Goal: Information Seeking & Learning: Learn about a topic

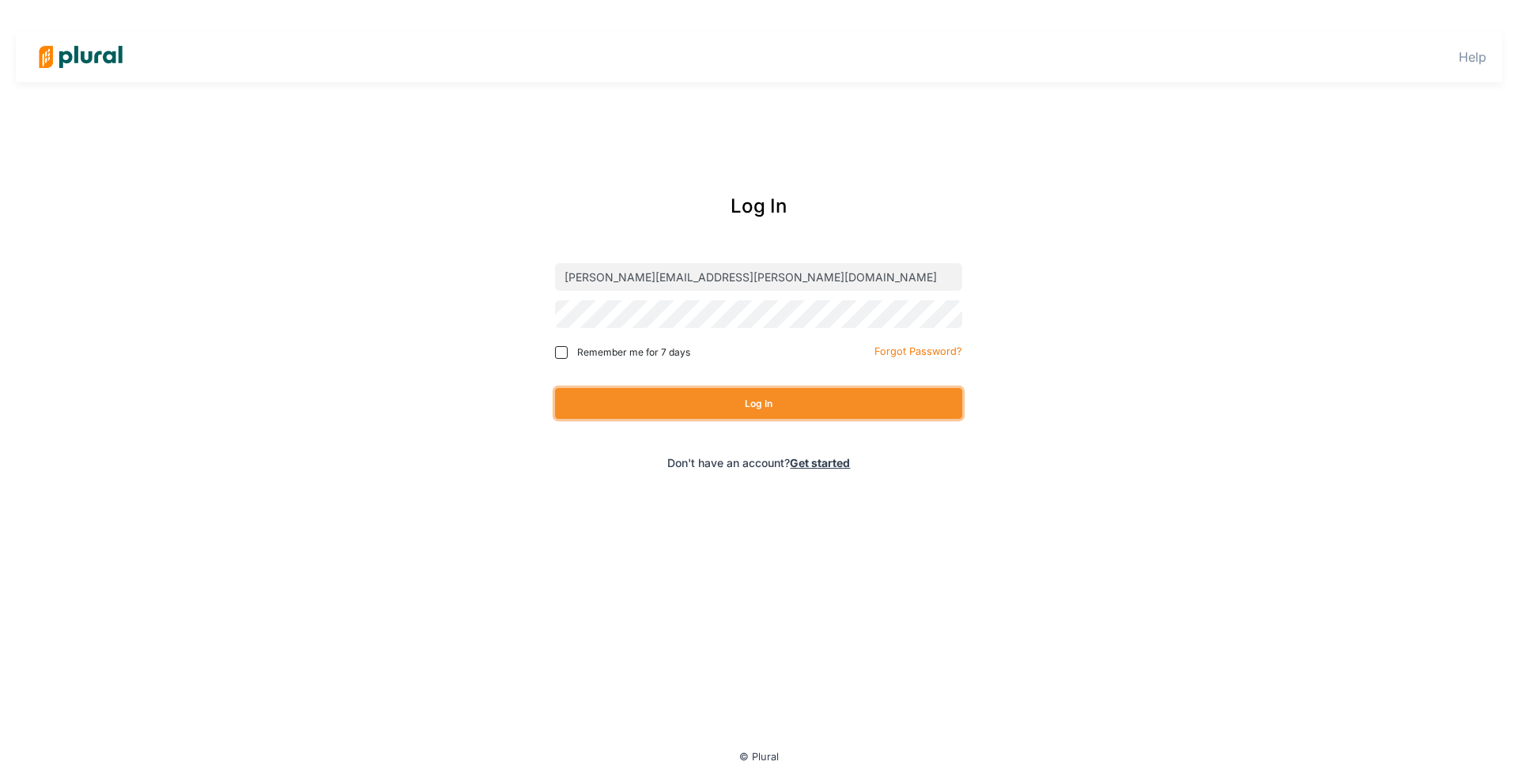
click at [784, 408] on button "Log In" at bounding box center [759, 403] width 408 height 31
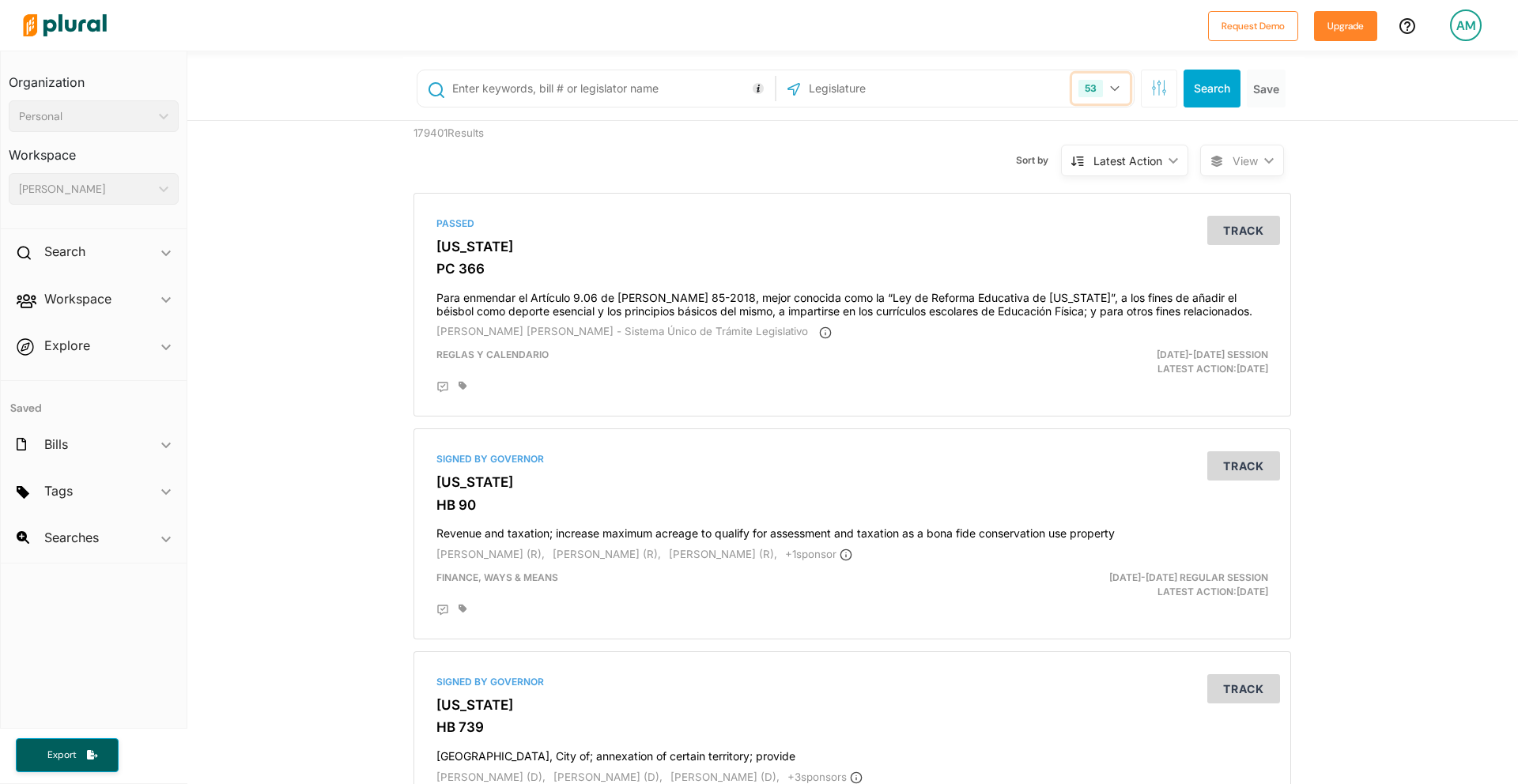
click at [1119, 87] on icon "button" at bounding box center [1114, 88] width 9 height 7
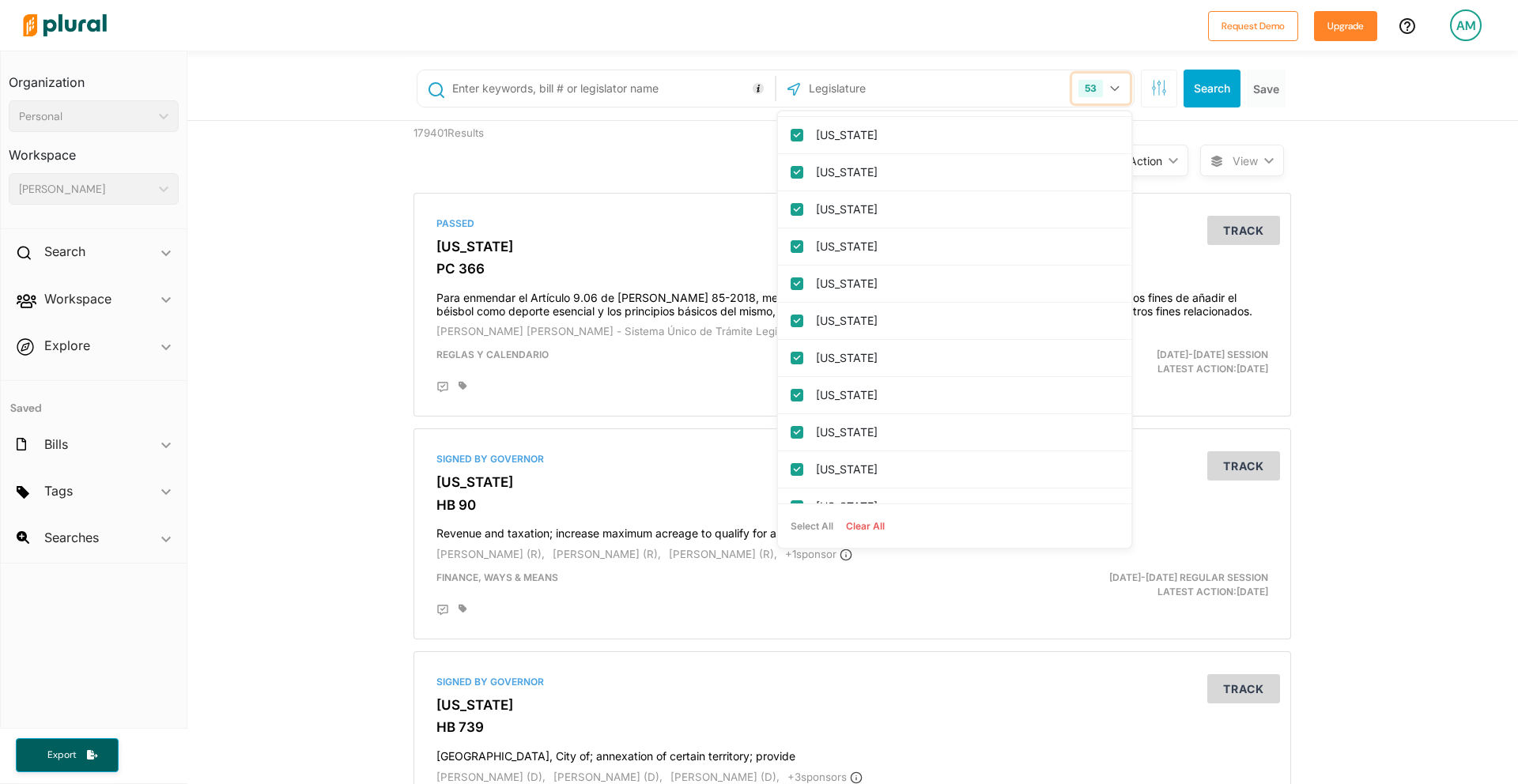
scroll to position [1577, 0]
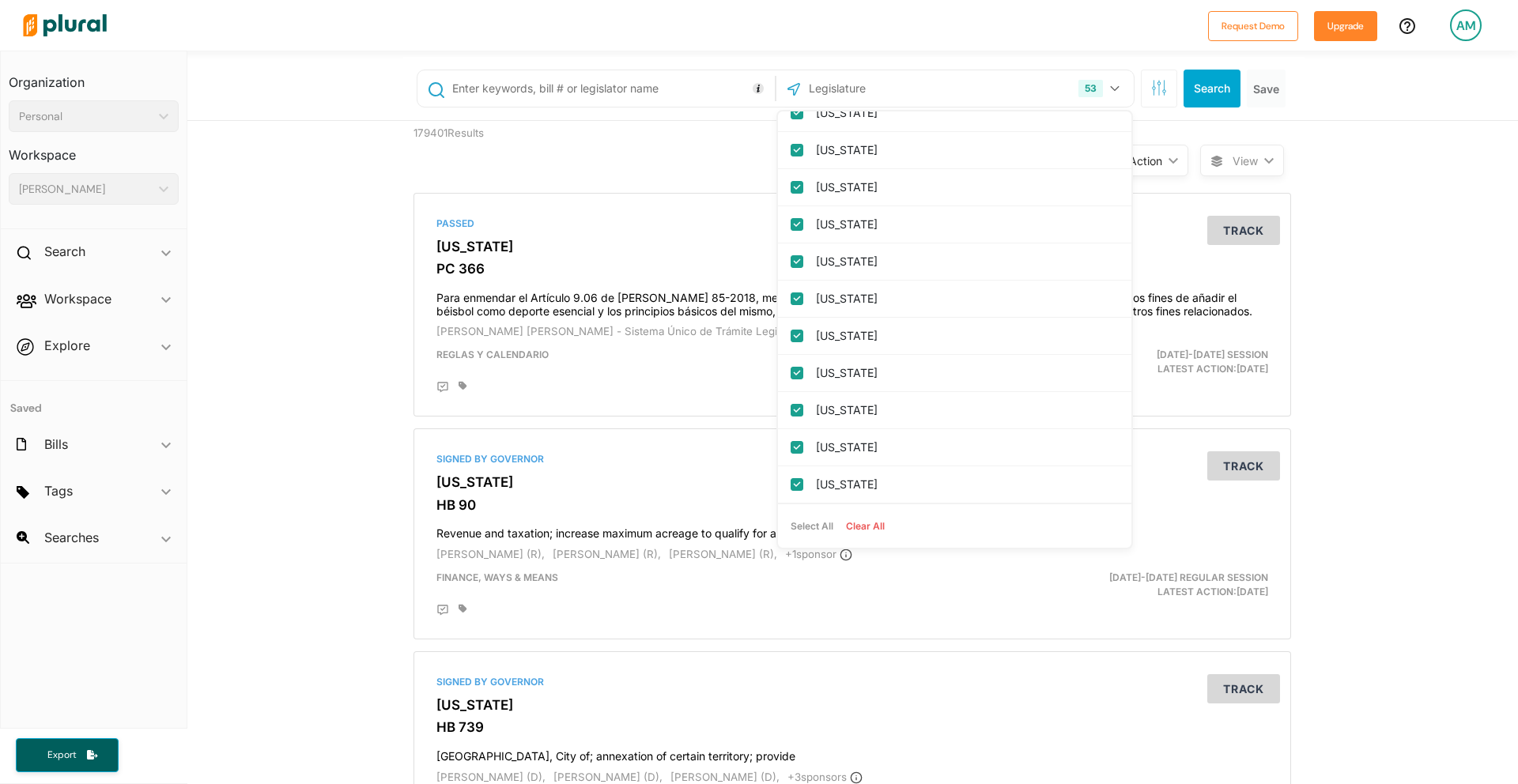
click at [869, 524] on button "Clear All" at bounding box center [865, 525] width 51 height 24
checkbox input "false"
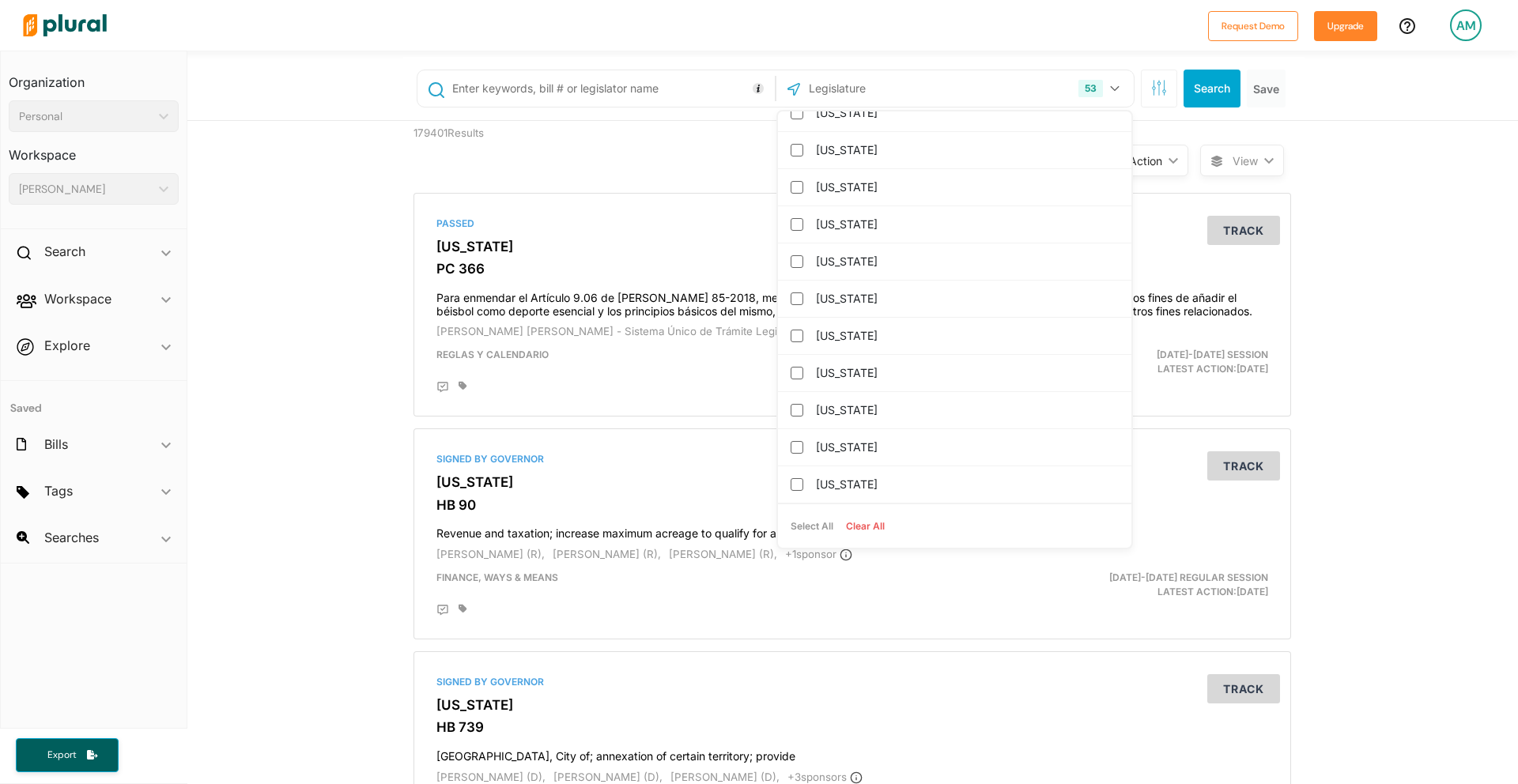
checkbox input "false"
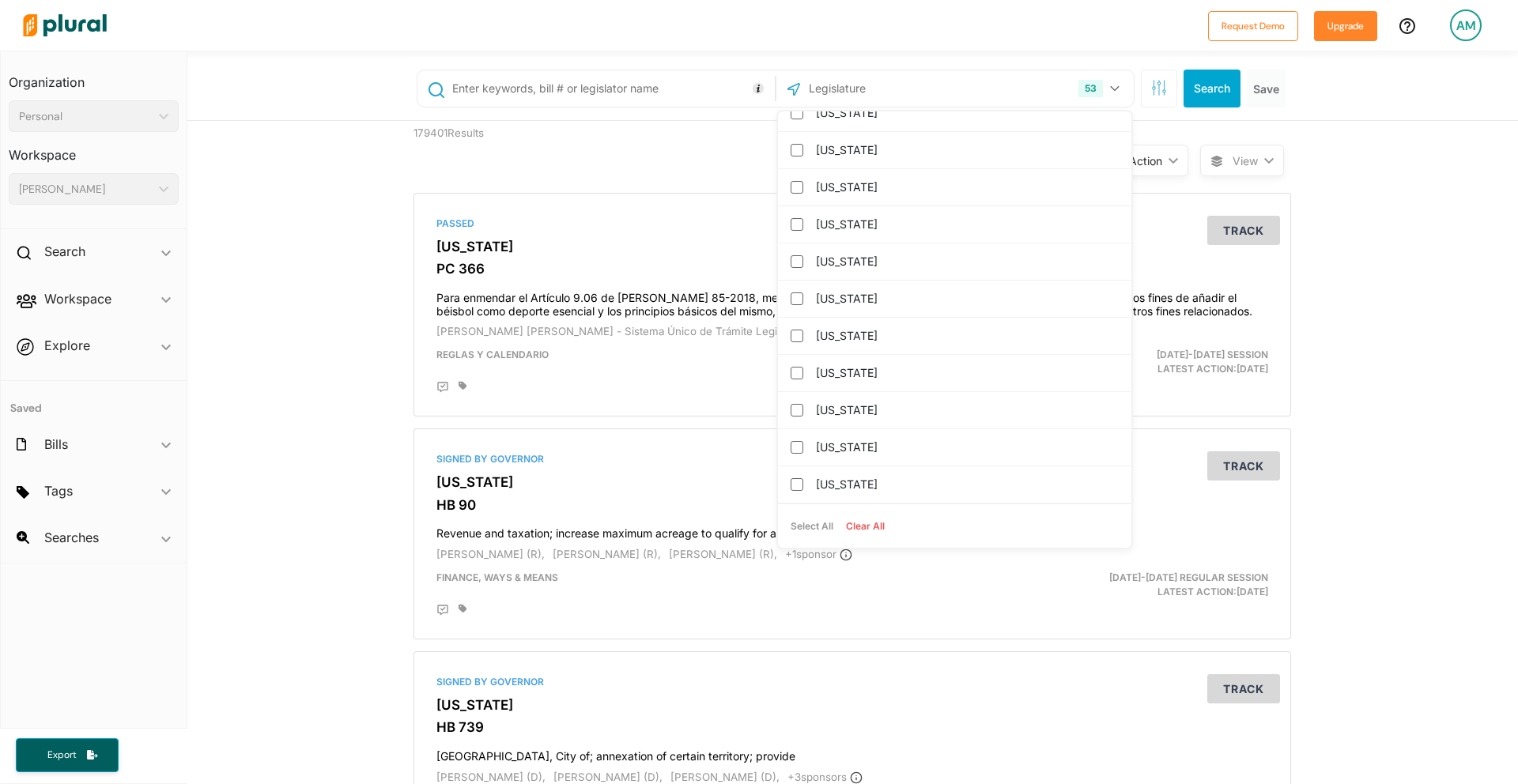
checkbox columbia "false"
checkbox input "false"
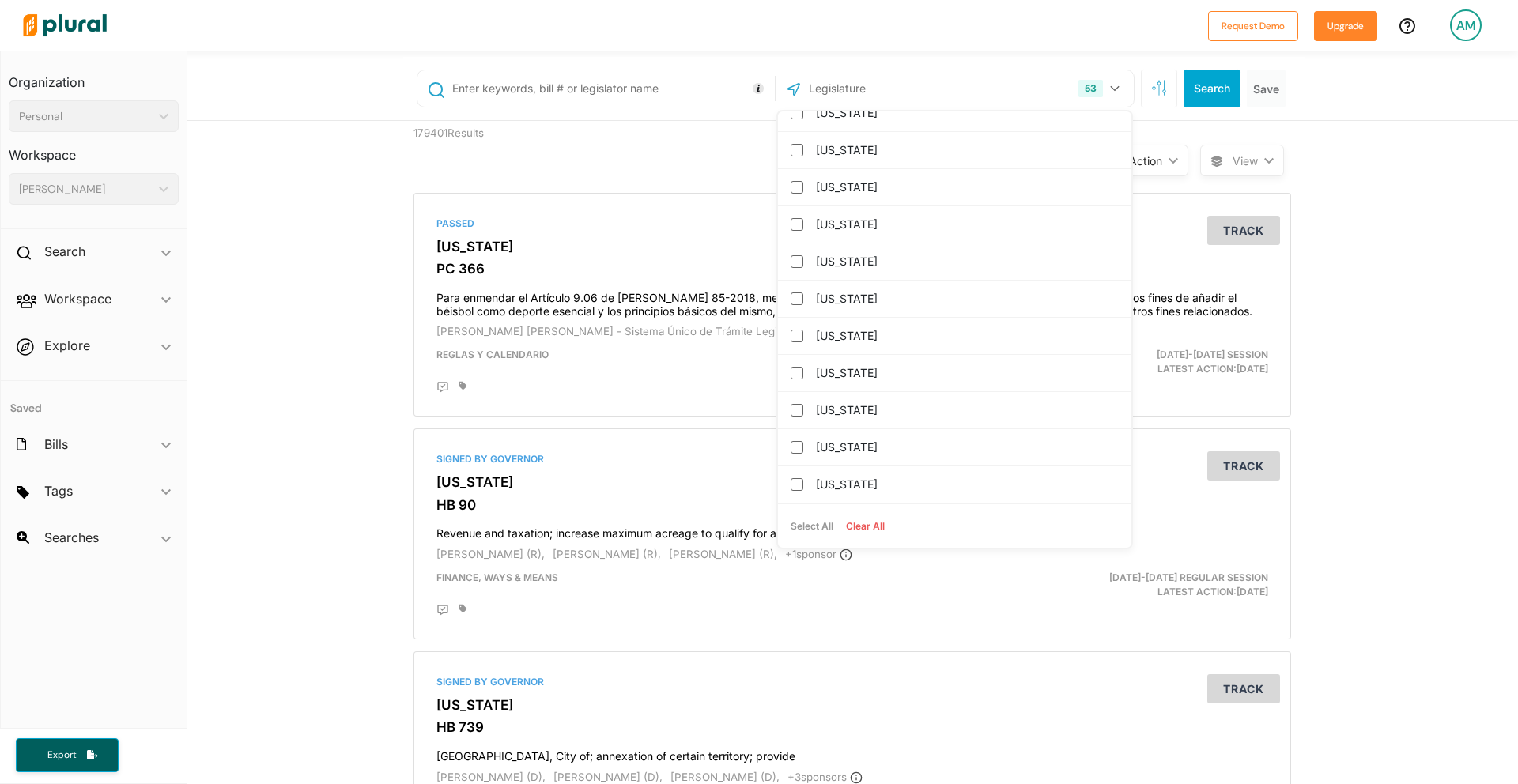
checkbox input "false"
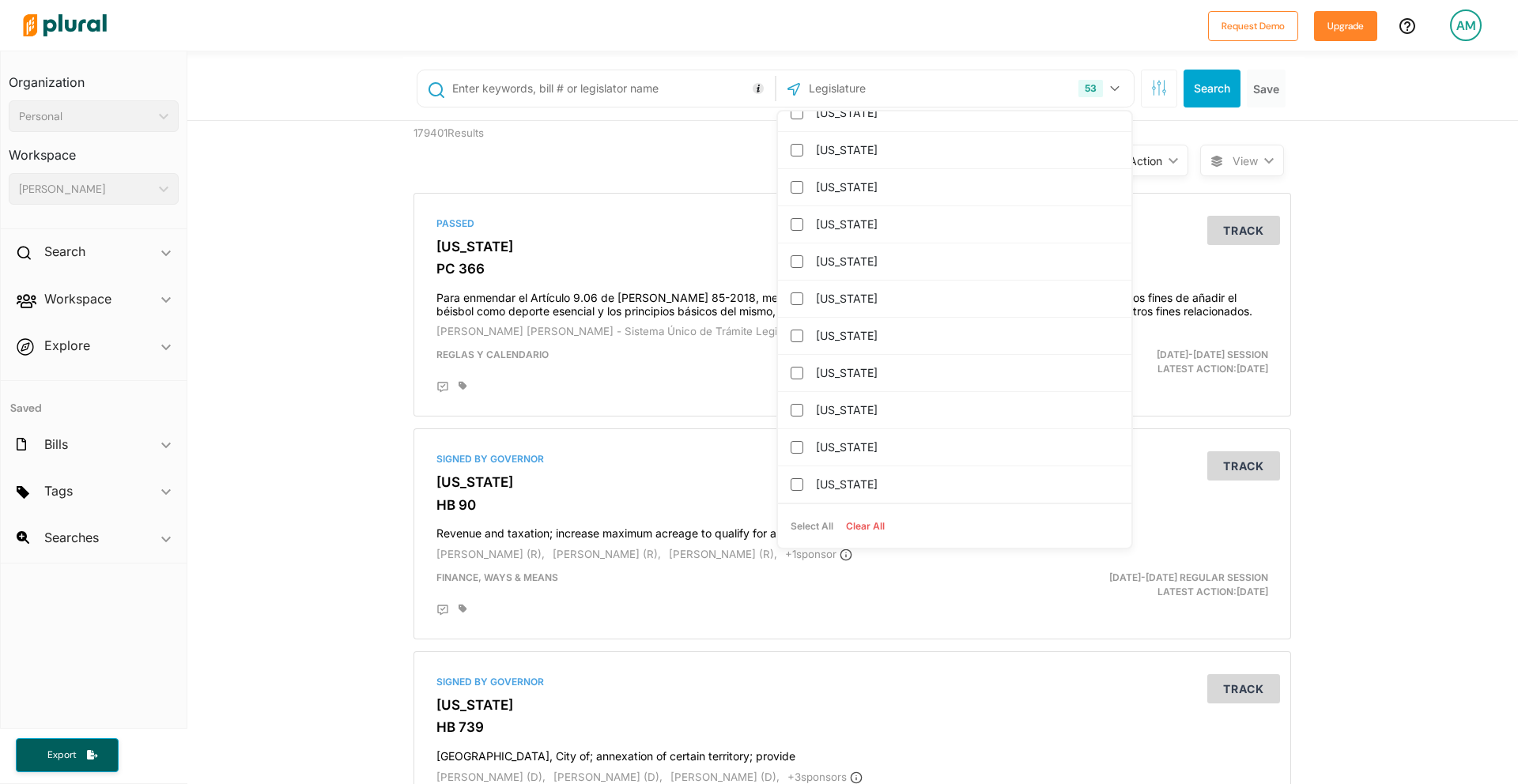
checkbox input "false"
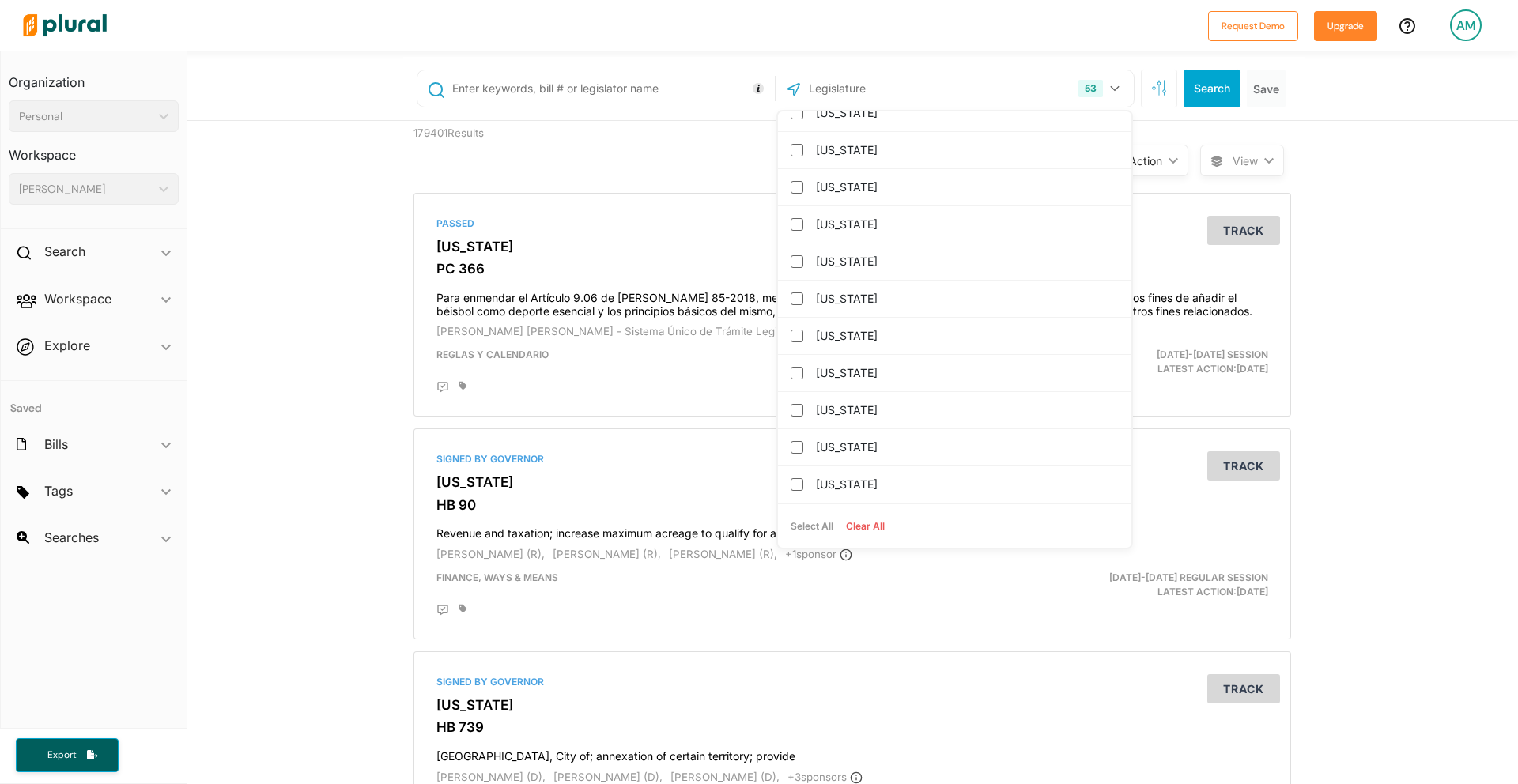
checkbox input "false"
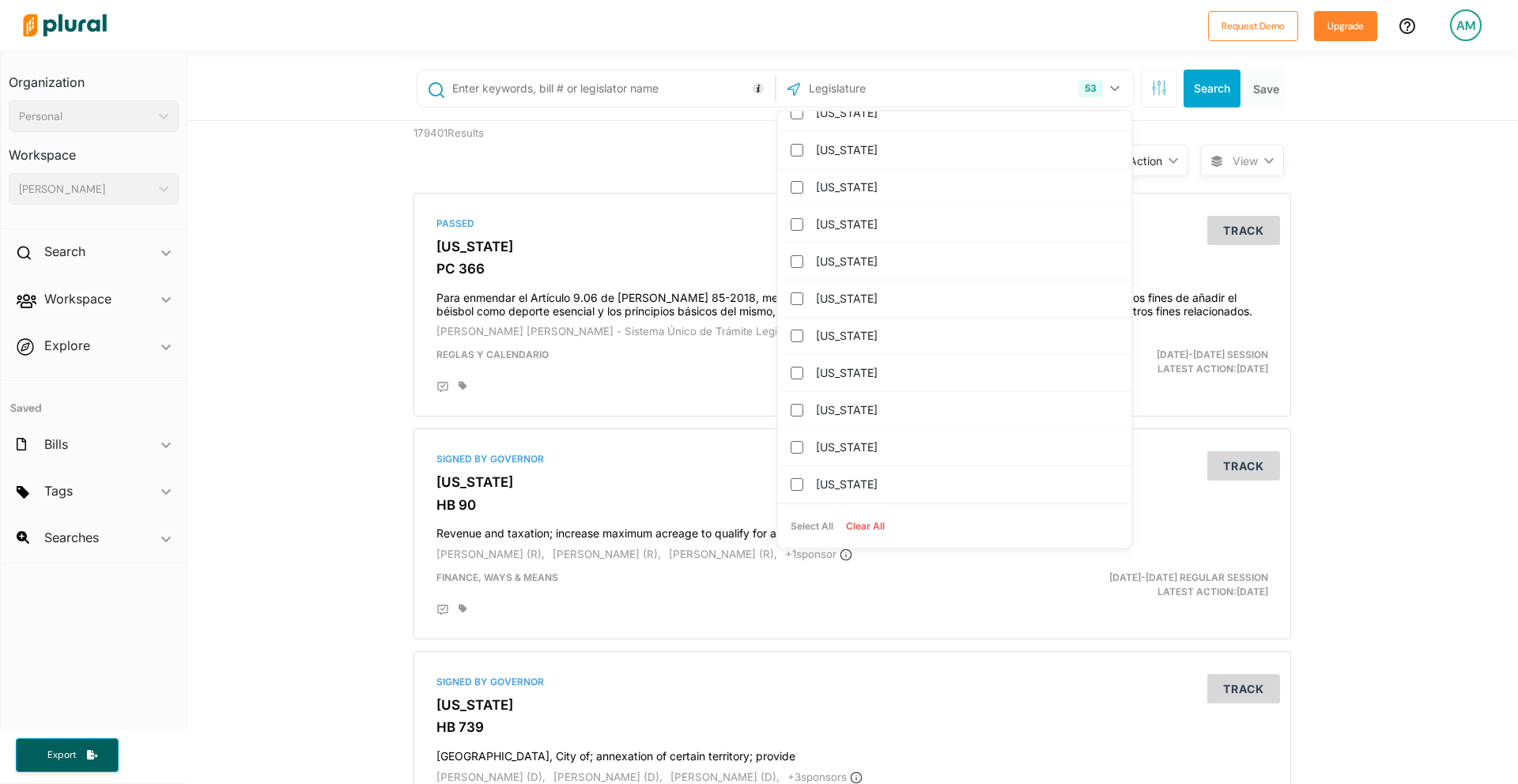
checkbox input "false"
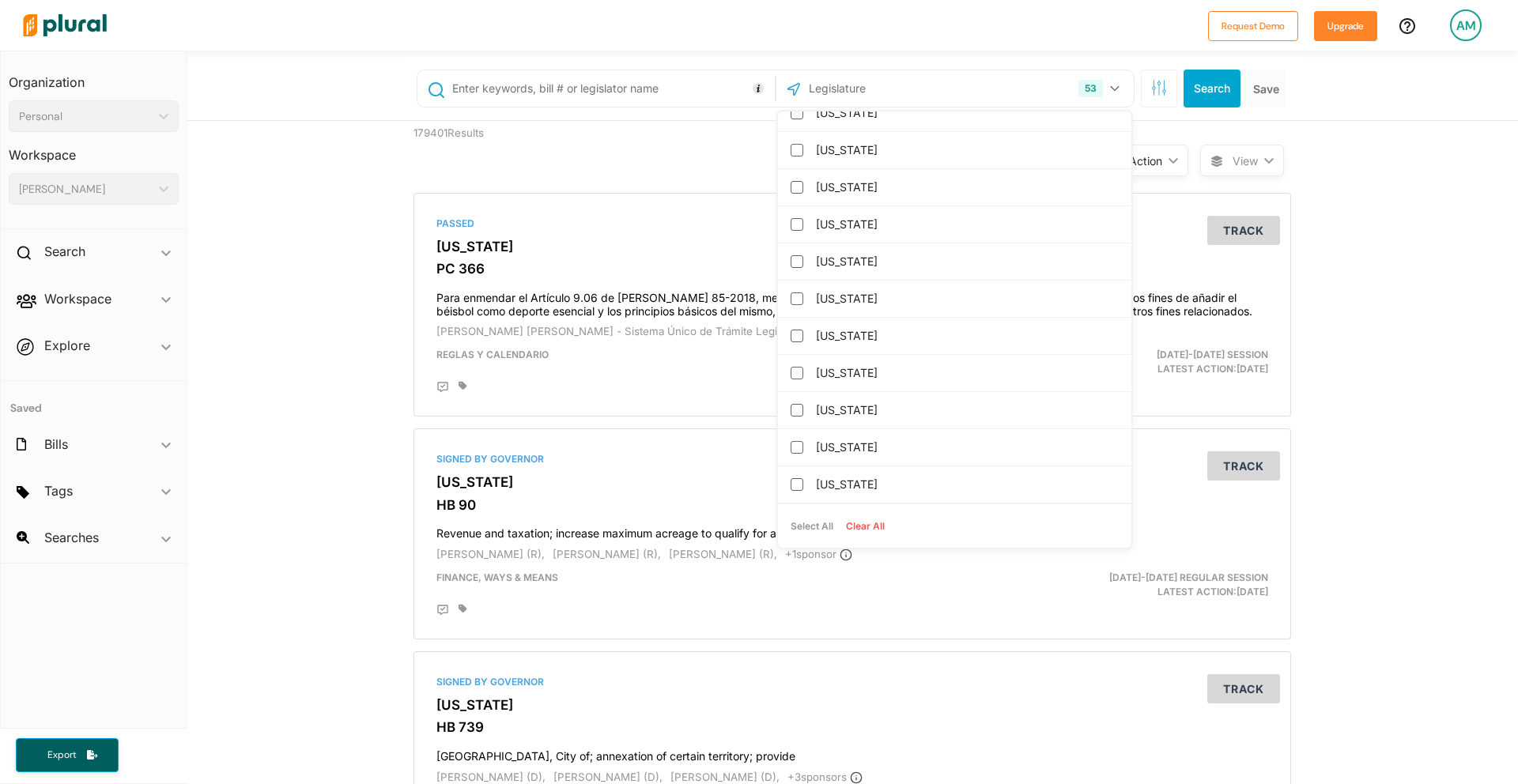
checkbox input "false"
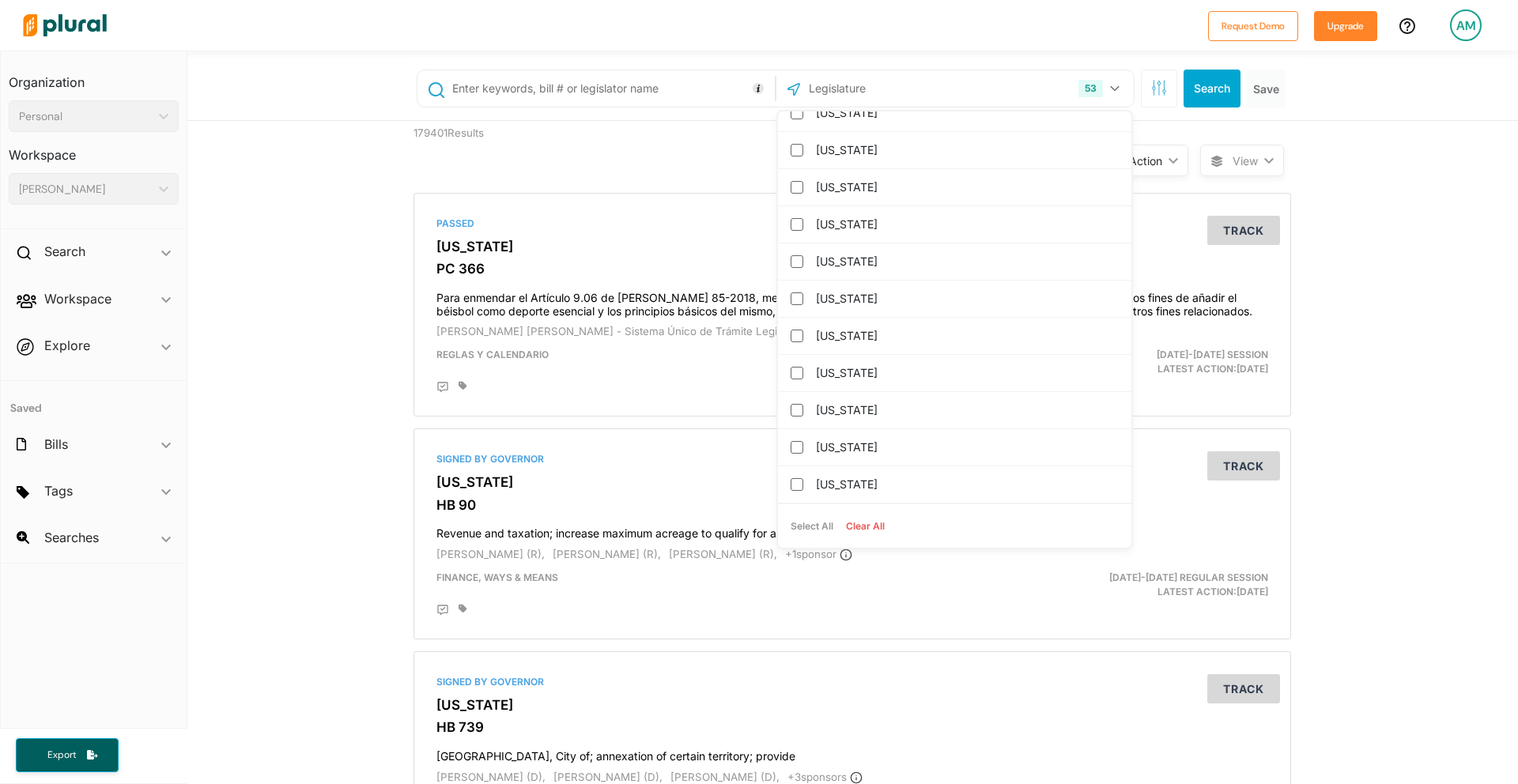
checkbox input "false"
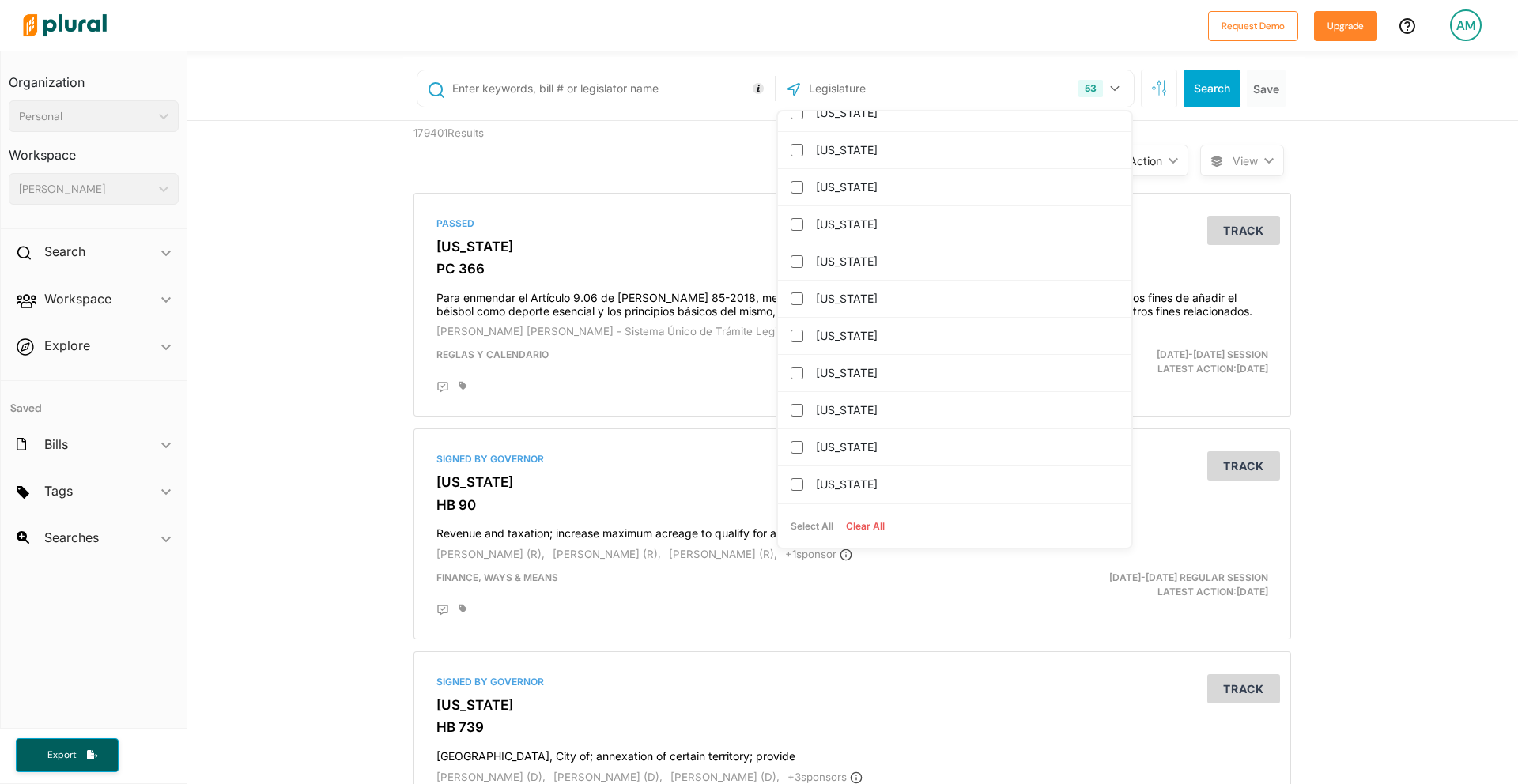
checkbox input "false"
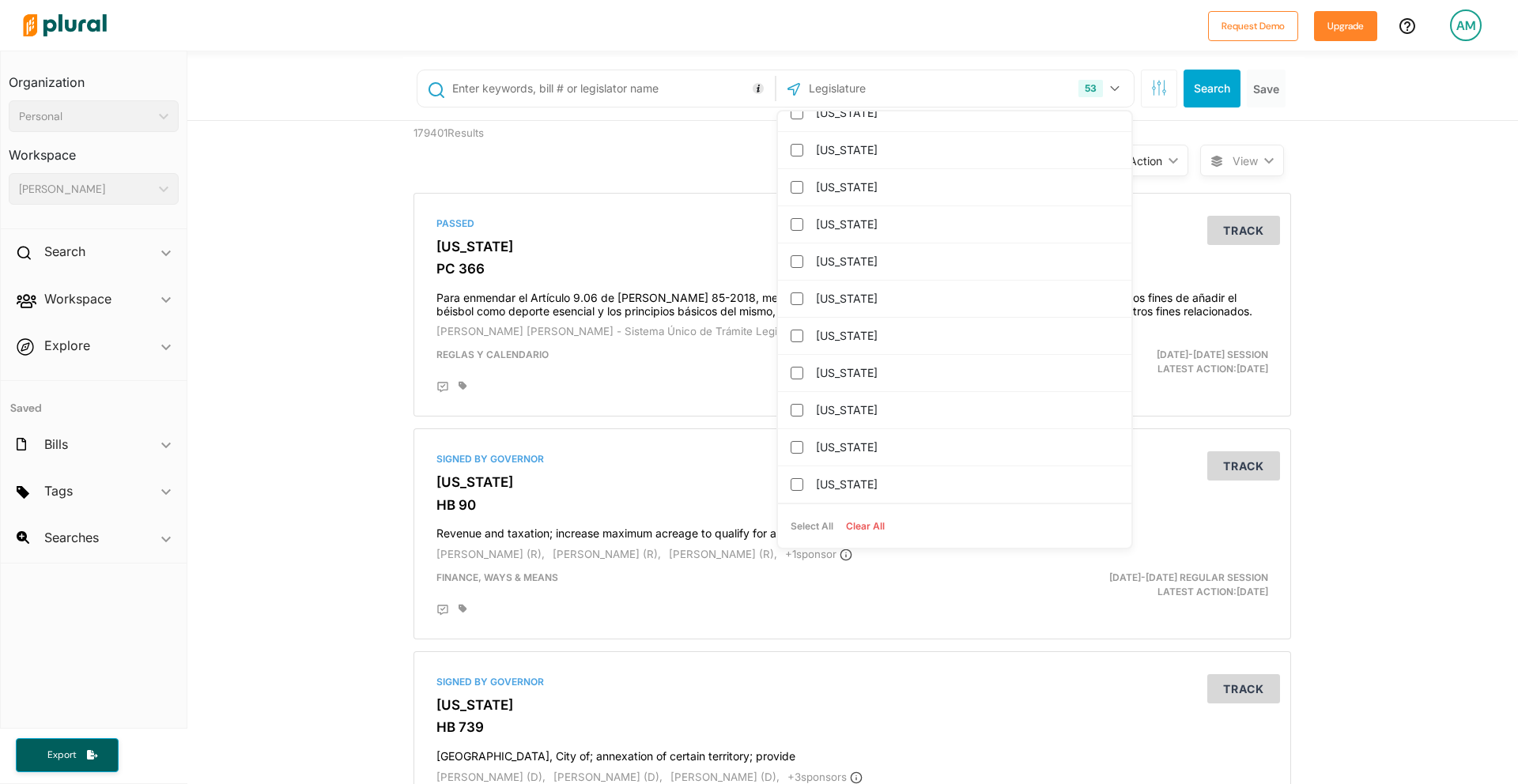
checkbox input "false"
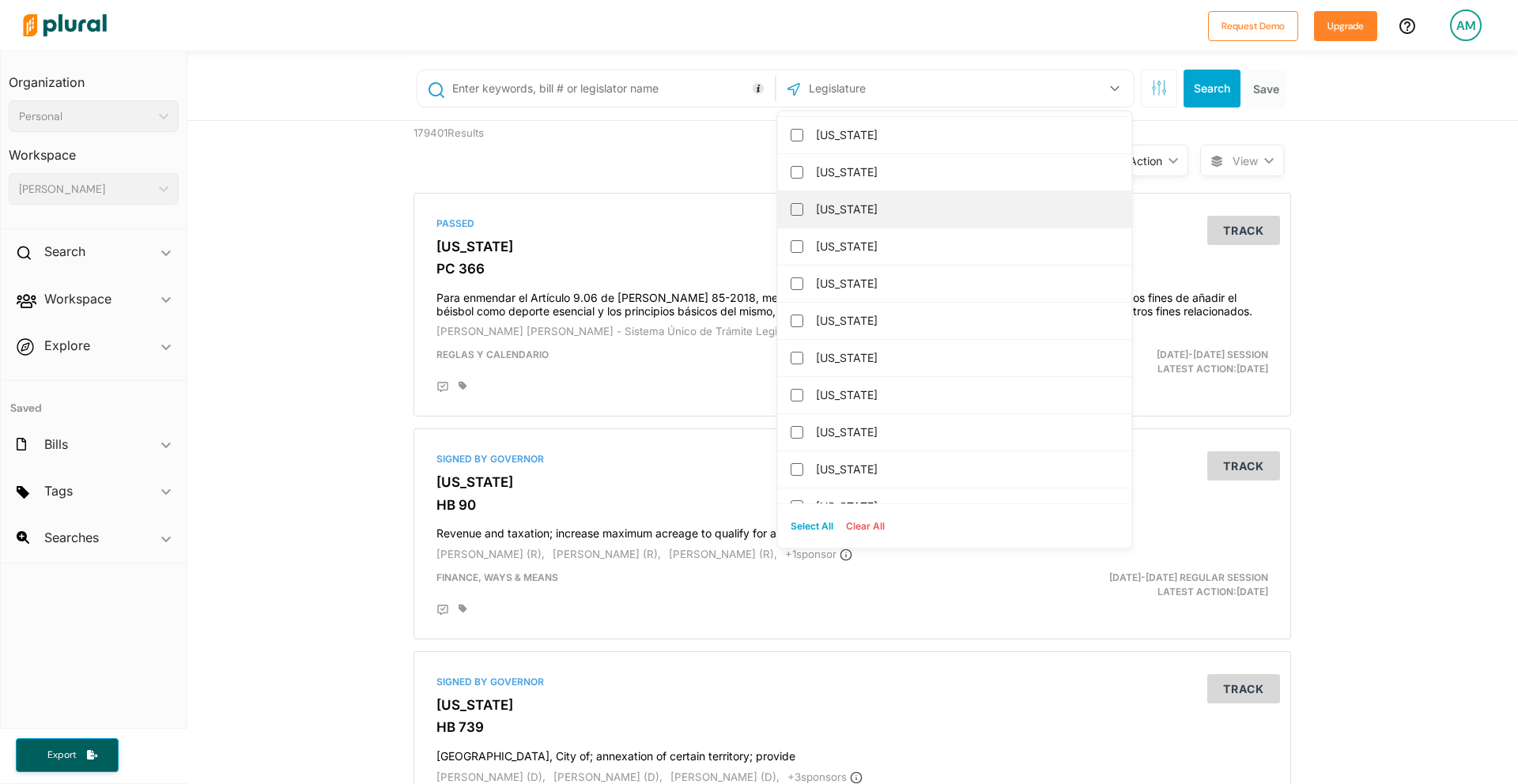
scroll to position [1398, 0]
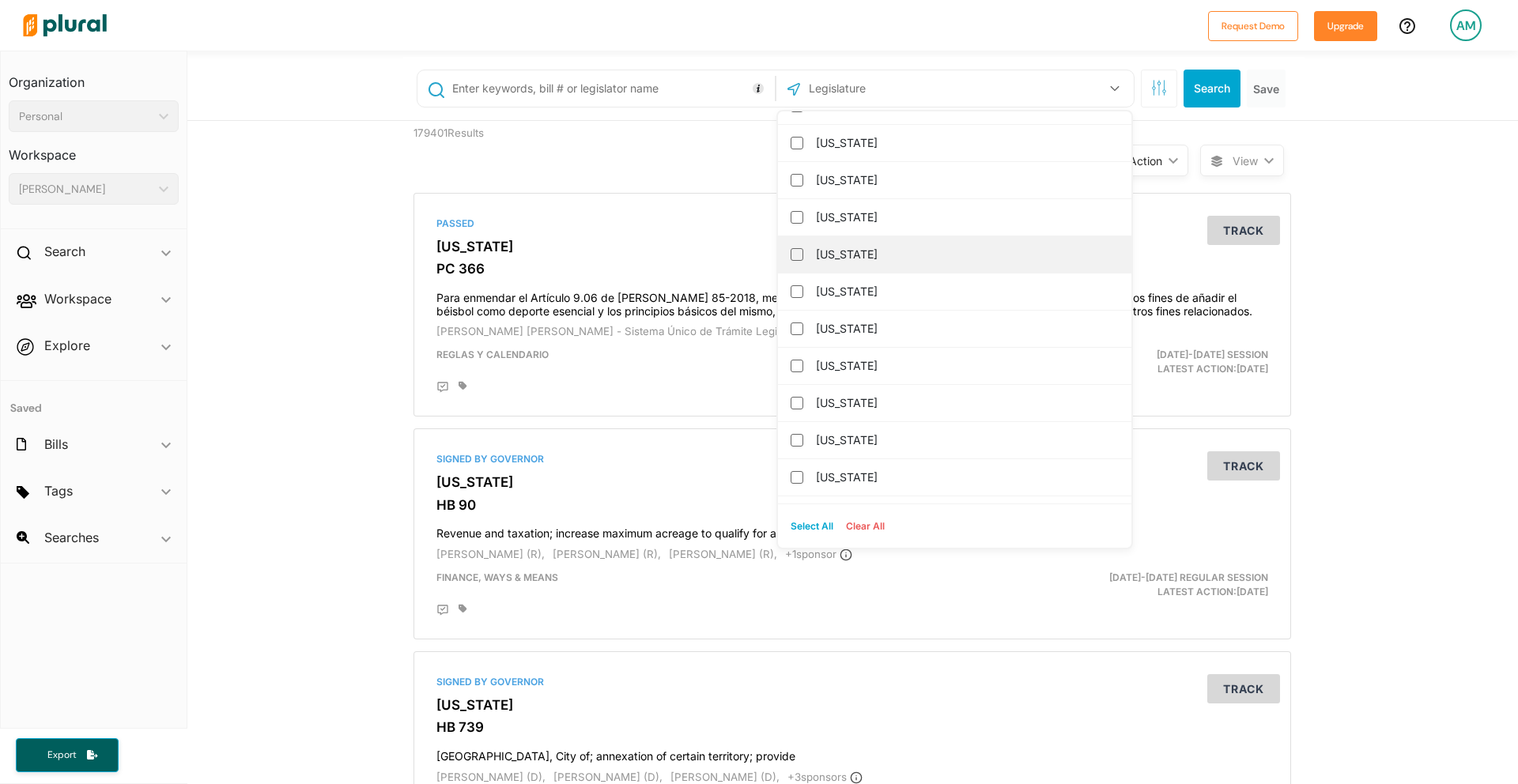
click at [836, 258] on label "[US_STATE]" at bounding box center [966, 254] width 300 height 24
click at [803, 258] on input "[US_STATE]" at bounding box center [796, 254] width 12 height 12
click at [642, 95] on input "text" at bounding box center [610, 89] width 320 height 30
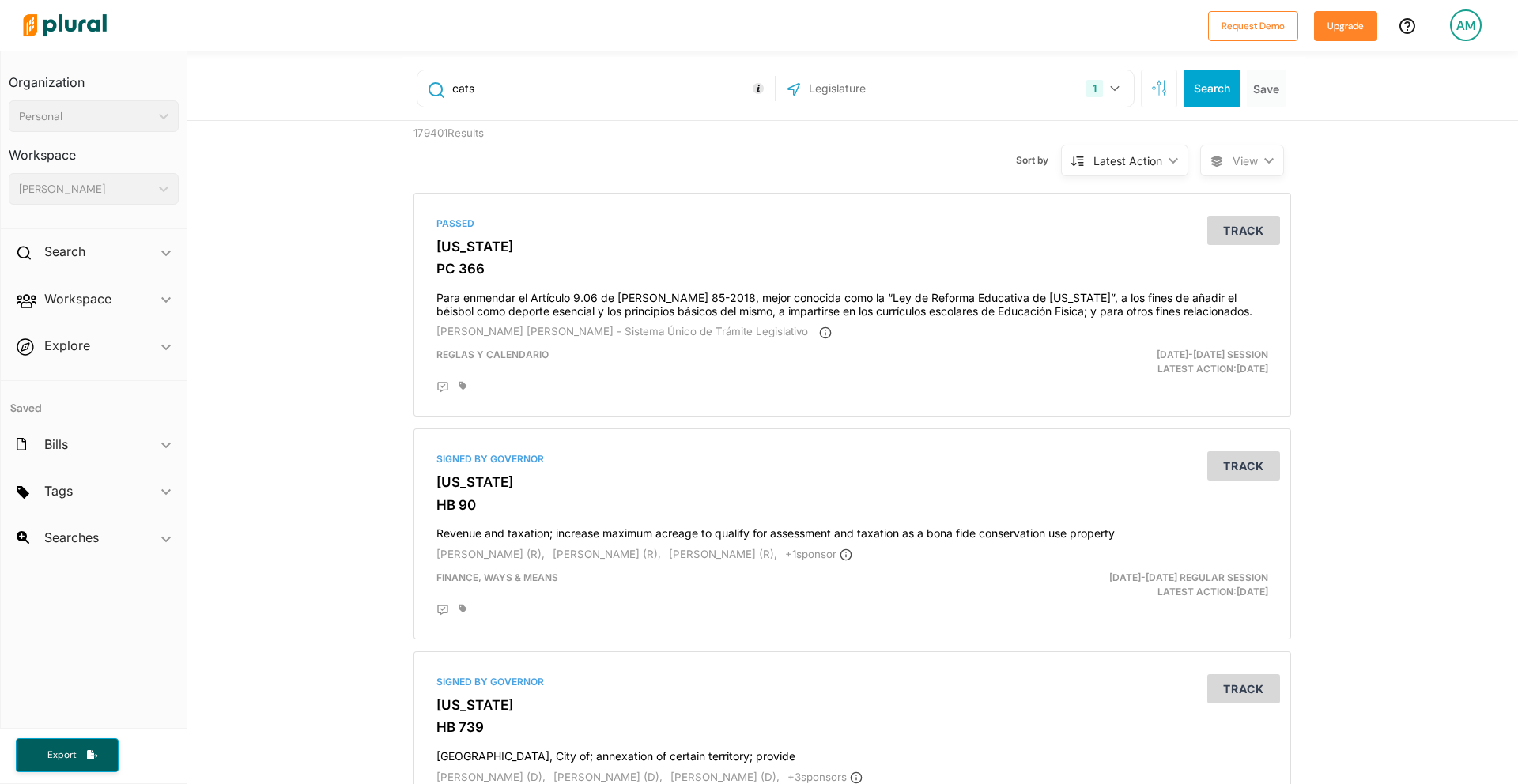
type input "cats"
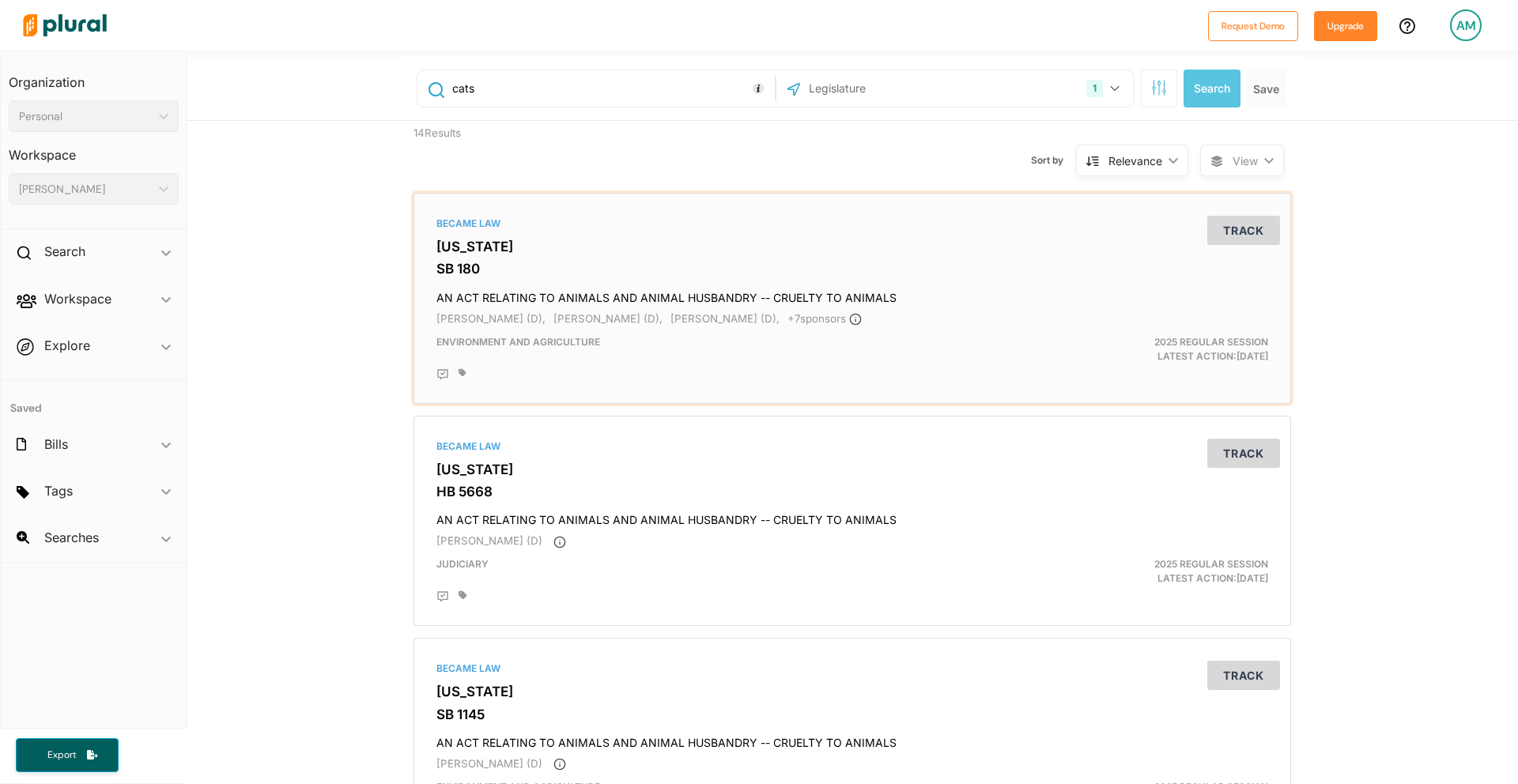
click at [489, 252] on h3 "[US_STATE]" at bounding box center [852, 246] width 831 height 16
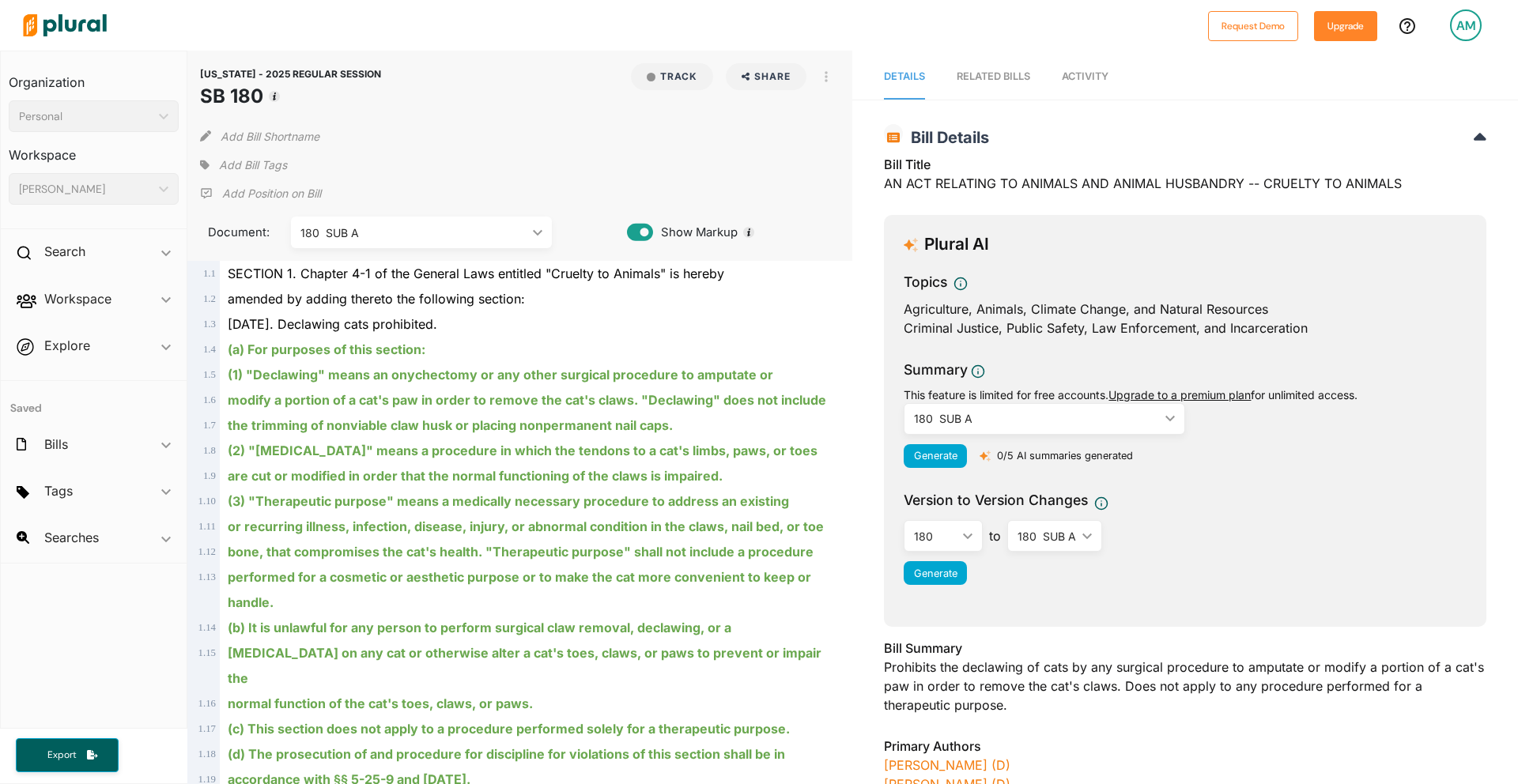
click at [1032, 418] on div "180 SUB A" at bounding box center [1037, 419] width 245 height 17
click at [1326, 413] on div "Summary This feature is limited for free accounts. Upgrade to a premium plan fo…" at bounding box center [1185, 418] width 563 height 118
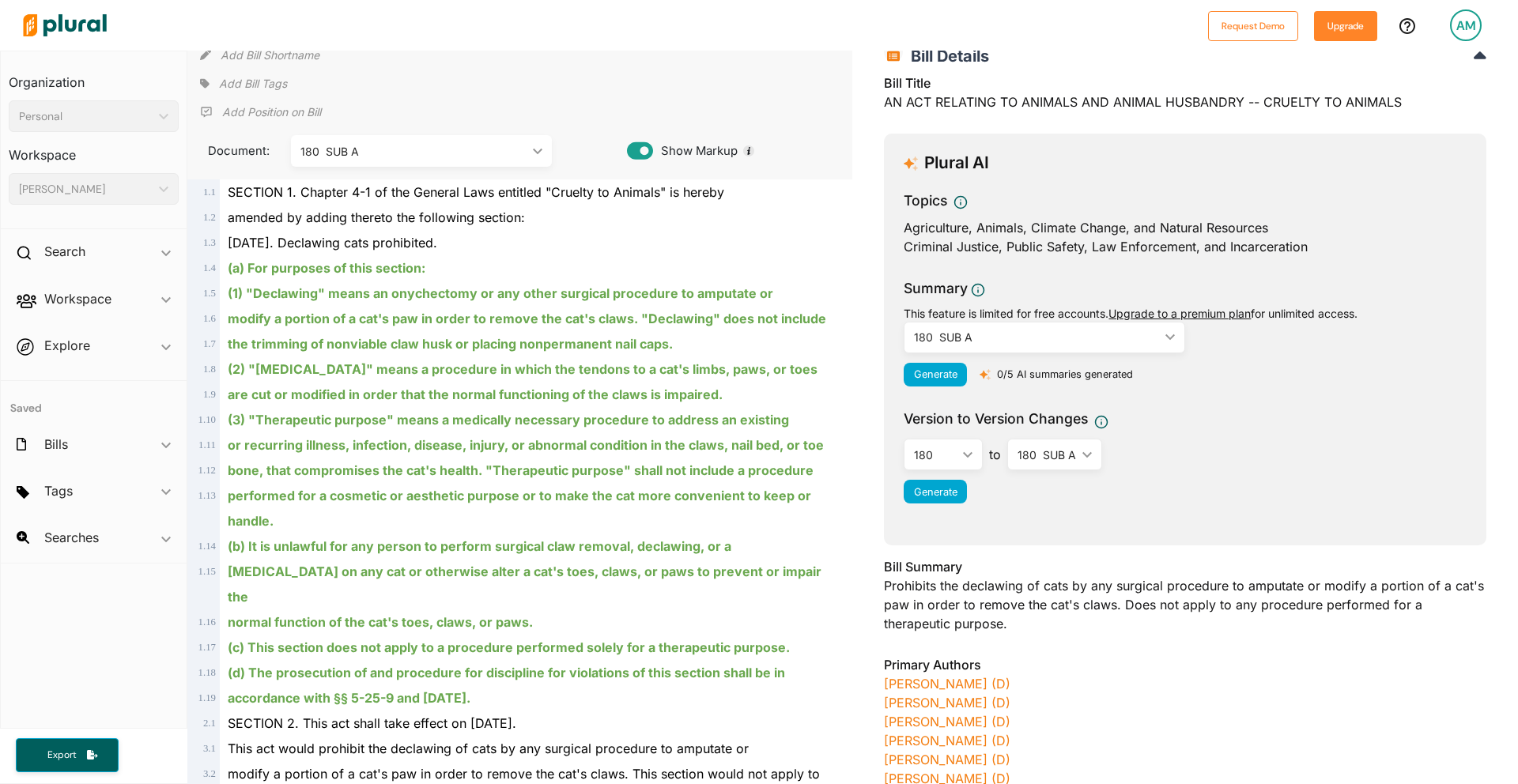
scroll to position [80, 0]
click at [1223, 374] on div "Generate 0/5 AI summaries generated" at bounding box center [1185, 375] width 563 height 24
drag, startPoint x: 1387, startPoint y: 308, endPoint x: 884, endPoint y: 309, distance: 503.0
click at [884, 309] on div "Plural AI Topics Agriculture, Animals, Climate Change, and Natural Resources Cr…" at bounding box center [1185, 341] width 602 height 412
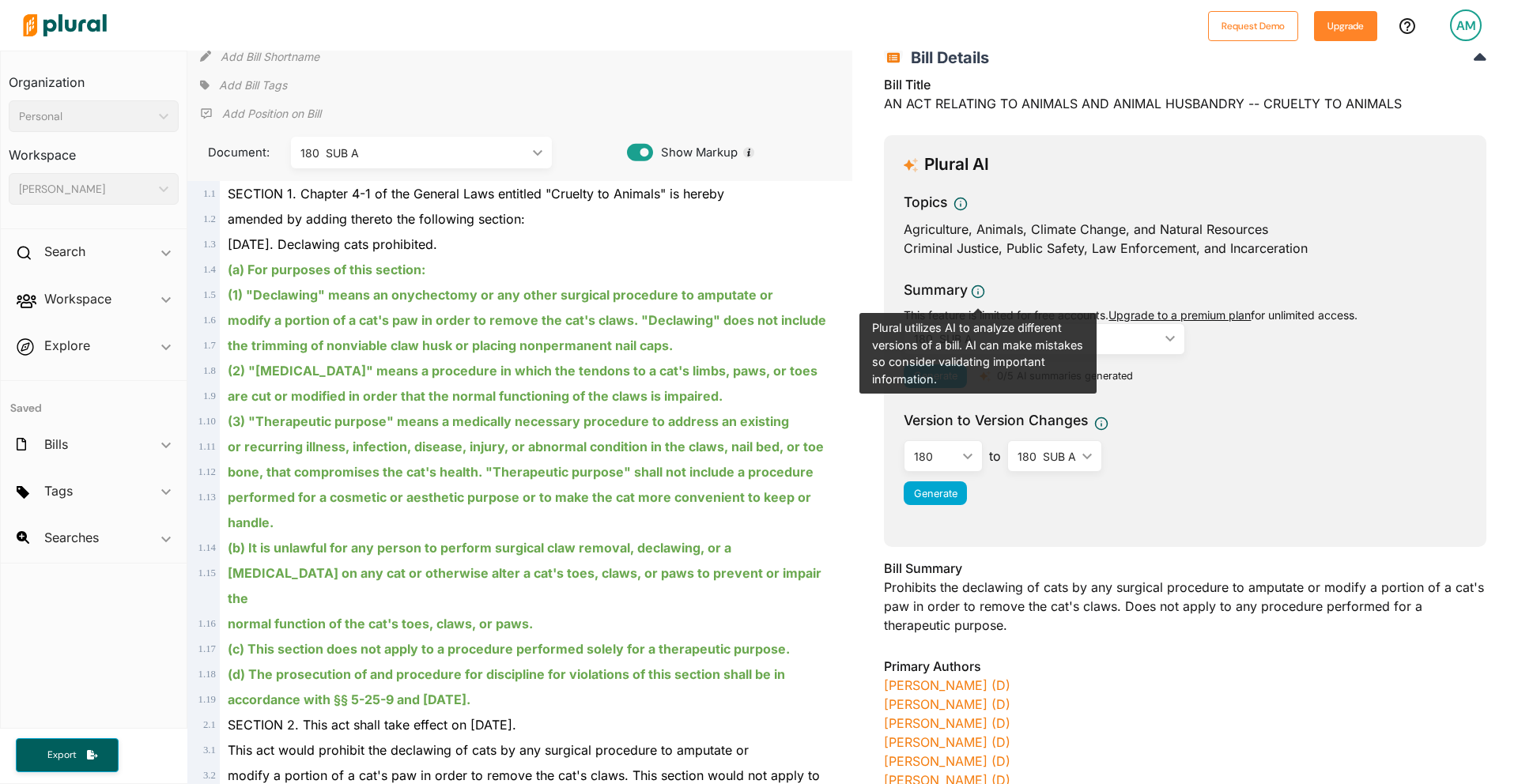
click at [1280, 383] on div "Generate 0/5 AI summaries generated" at bounding box center [1185, 375] width 563 height 24
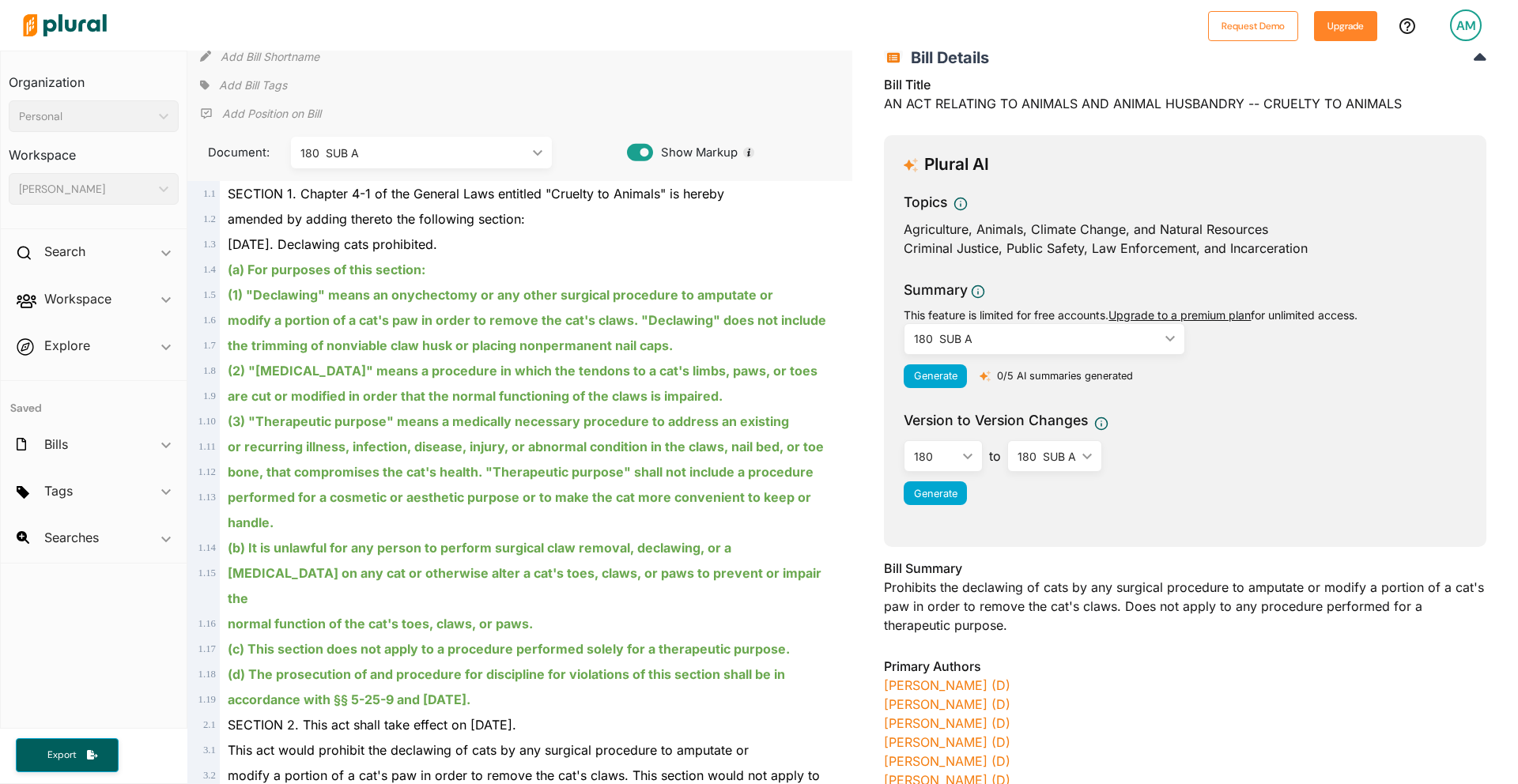
click at [1023, 315] on div "This feature is limited for free accounts. Upgrade to a premium plan for unlimi…" at bounding box center [1185, 315] width 563 height 17
click at [1211, 437] on div "Version to Version Changes 180 ic_keyboard_arrow_down 180 180 SUB A to 180 SUB …" at bounding box center [1185, 462] width 563 height 105
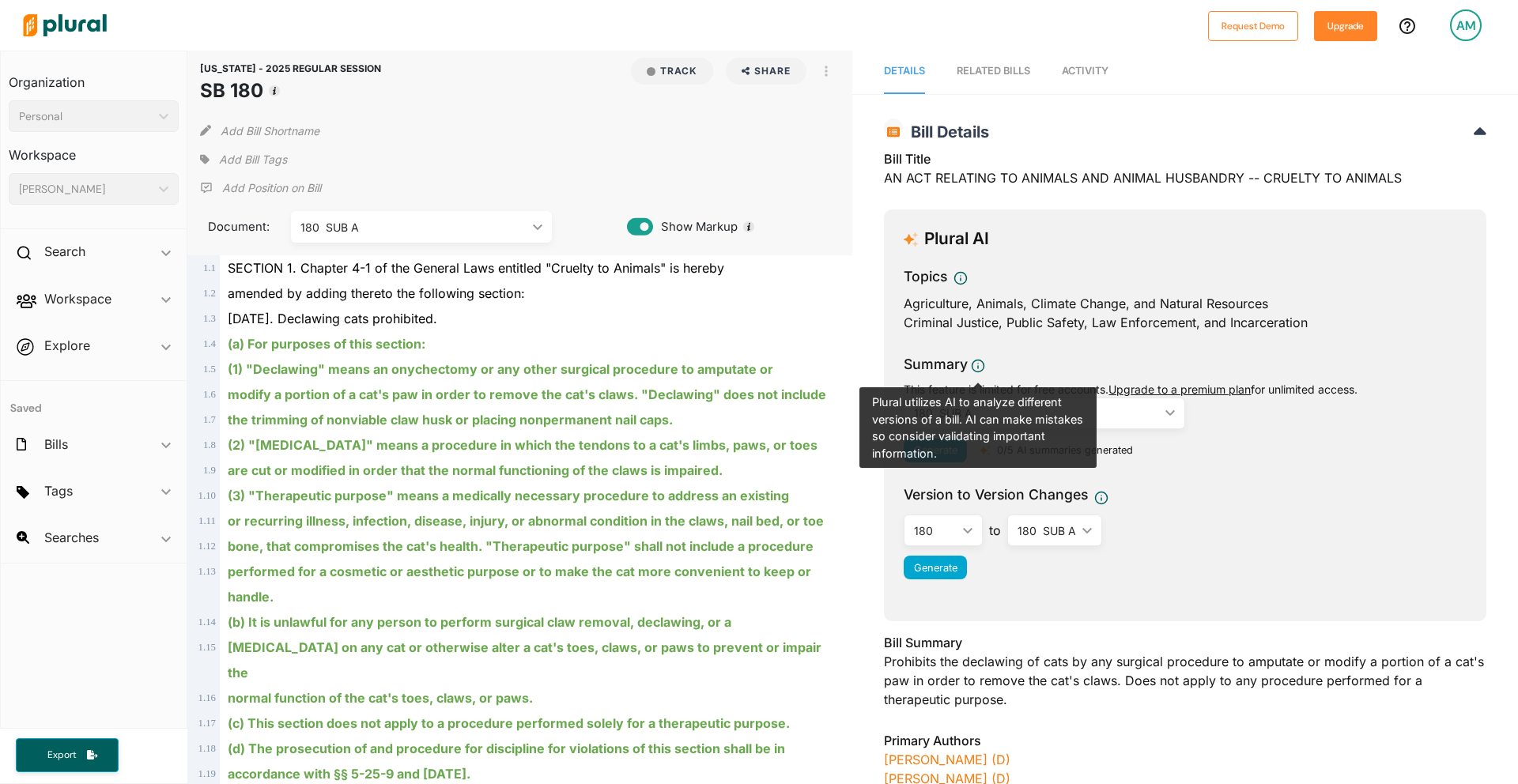
scroll to position [0, 0]
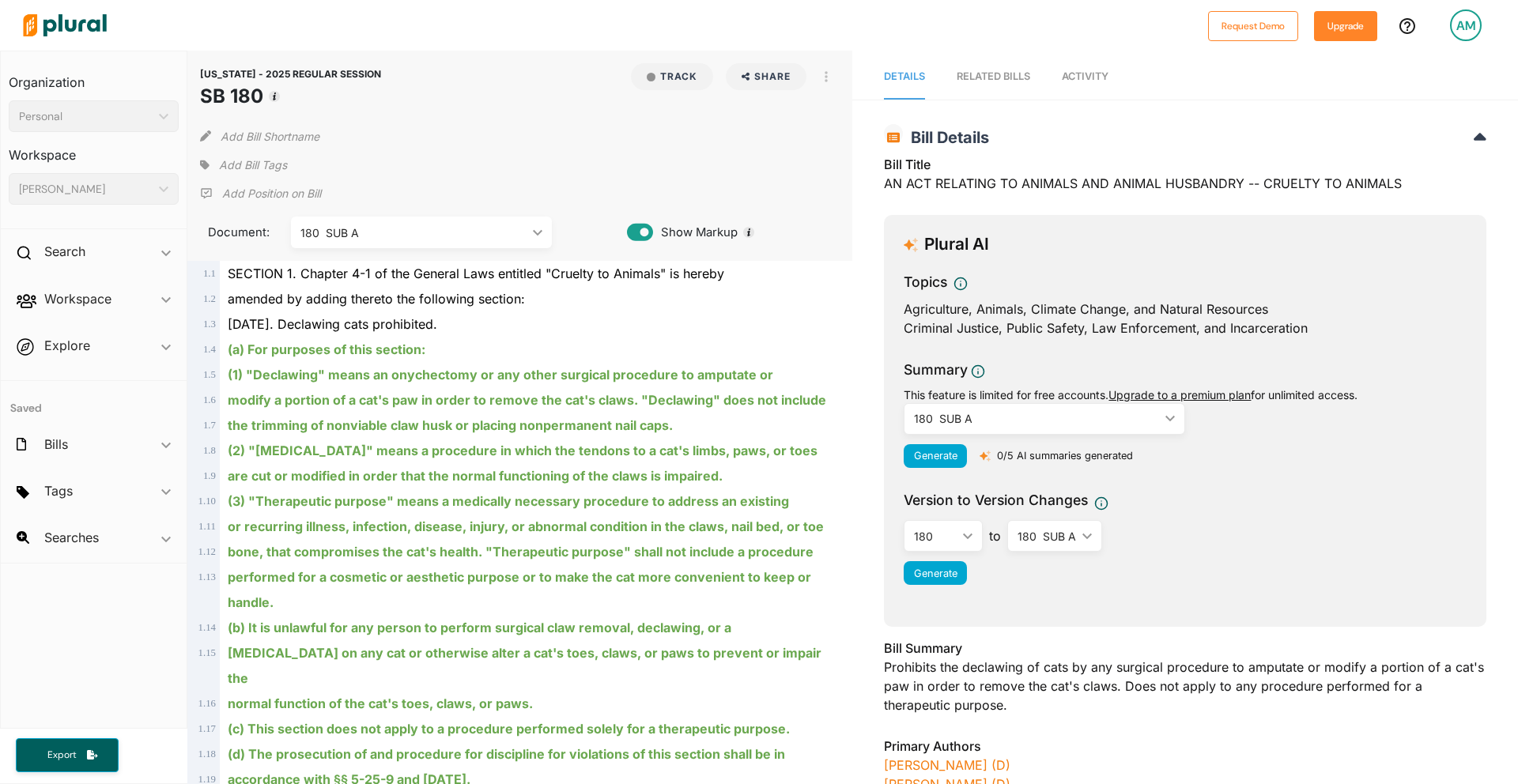
click at [1058, 544] on div "180 SUB A ic_keyboard_arrow_down" at bounding box center [1054, 536] width 95 height 32
click at [948, 540] on div "180" at bounding box center [935, 537] width 42 height 17
click at [1062, 542] on div "180 SUB A" at bounding box center [1046, 537] width 58 height 17
click at [1208, 496] on div "Version to Version Changes" at bounding box center [1185, 503] width 563 height 26
drag, startPoint x: 903, startPoint y: 370, endPoint x: 1076, endPoint y: 363, distance: 173.1
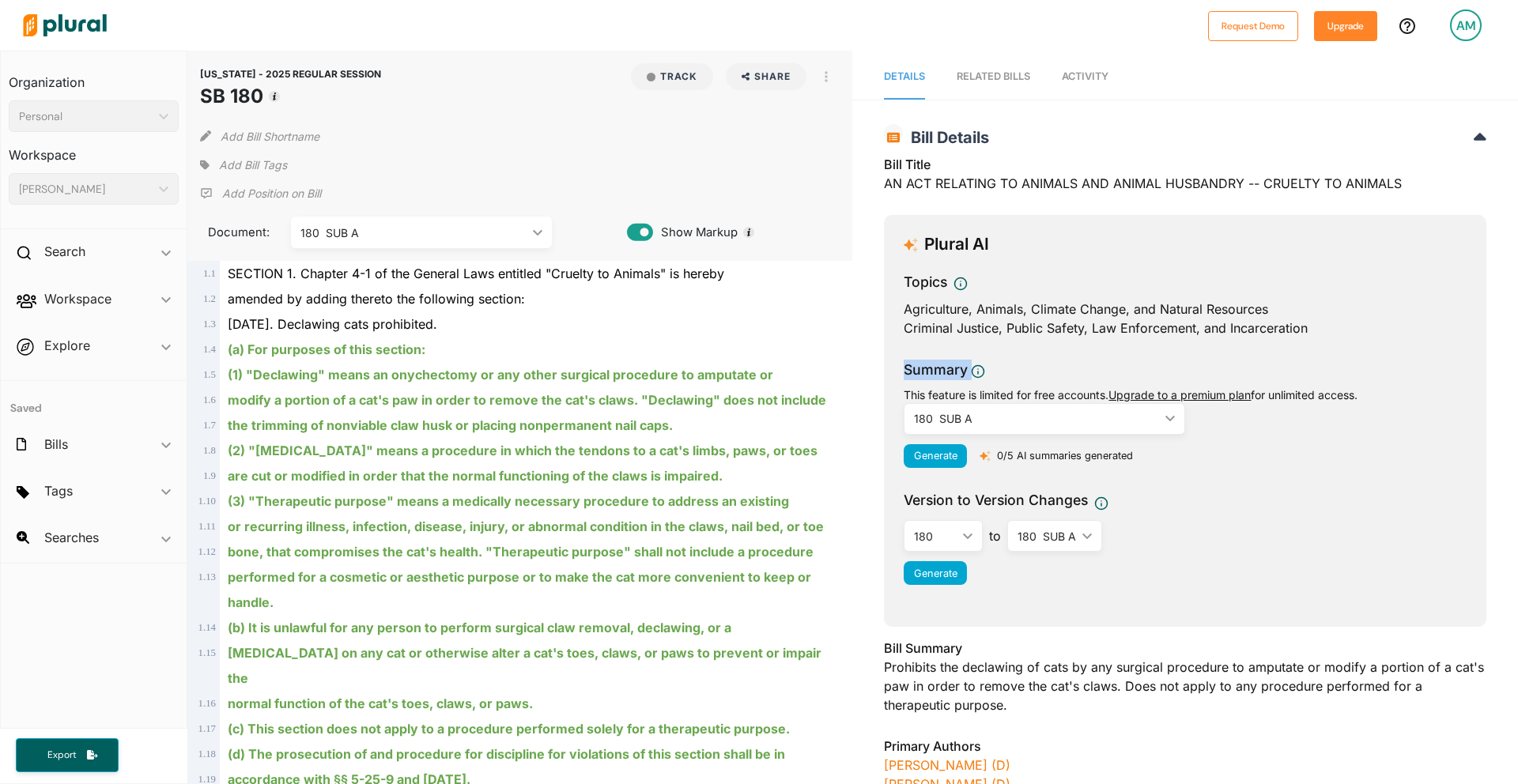
click at [1069, 377] on span "Summary Plural utilizes AI to analyze different versions of a bill. AI can make…" at bounding box center [1185, 373] width 563 height 26
click at [1076, 363] on span "Summary" at bounding box center [1185, 373] width 563 height 26
drag, startPoint x: 900, startPoint y: 498, endPoint x: 1132, endPoint y: 565, distance: 241.5
click at [1129, 574] on div "Plural AI Topics Agriculture, Animals, Climate Change, and Natural Resources Cr…" at bounding box center [1185, 421] width 602 height 412
click at [1132, 564] on div "Generate" at bounding box center [1185, 573] width 563 height 24
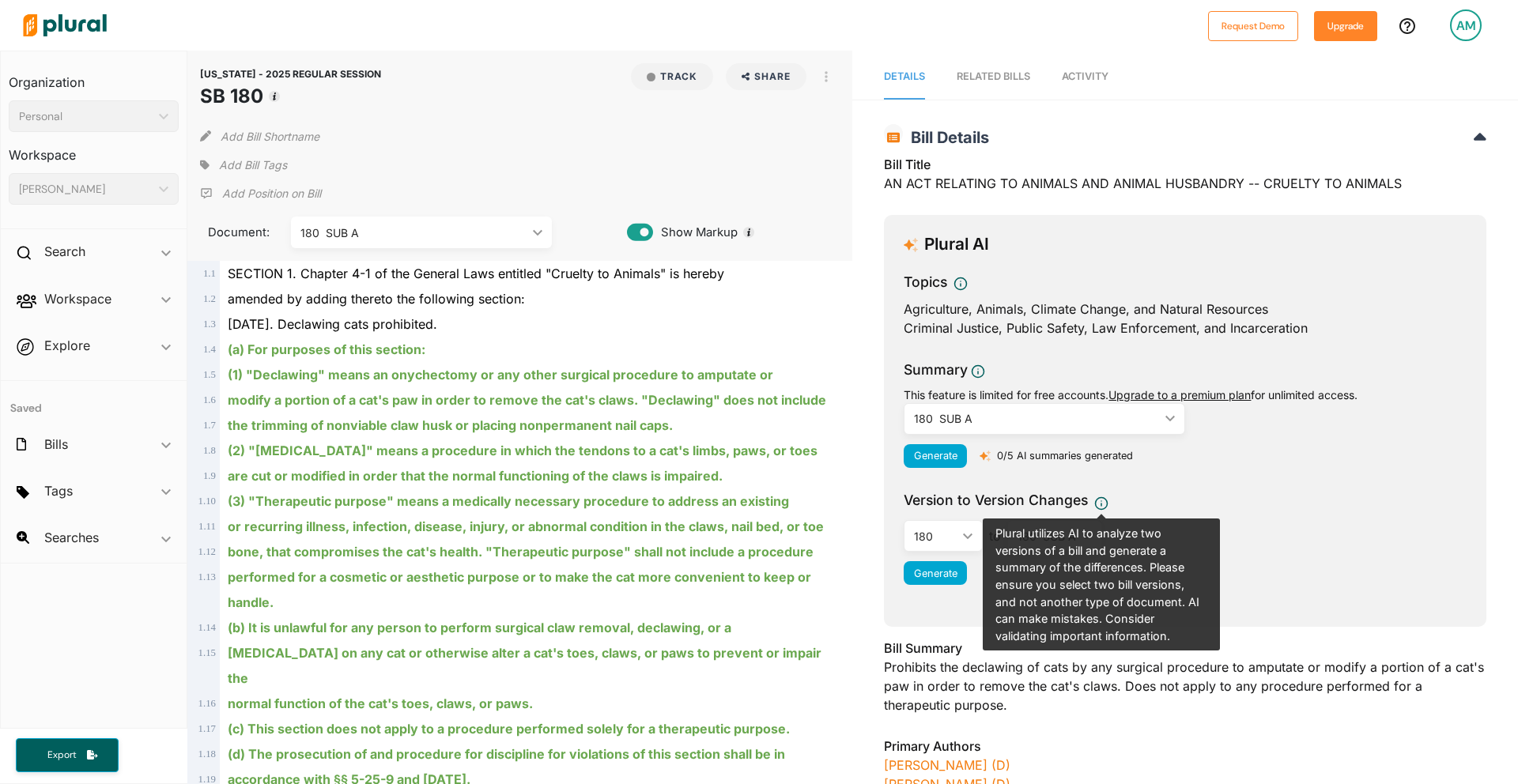
click at [1193, 469] on div "Summary This feature is limited for free accounts. Upgrade to a premium plan fo…" at bounding box center [1185, 418] width 563 height 118
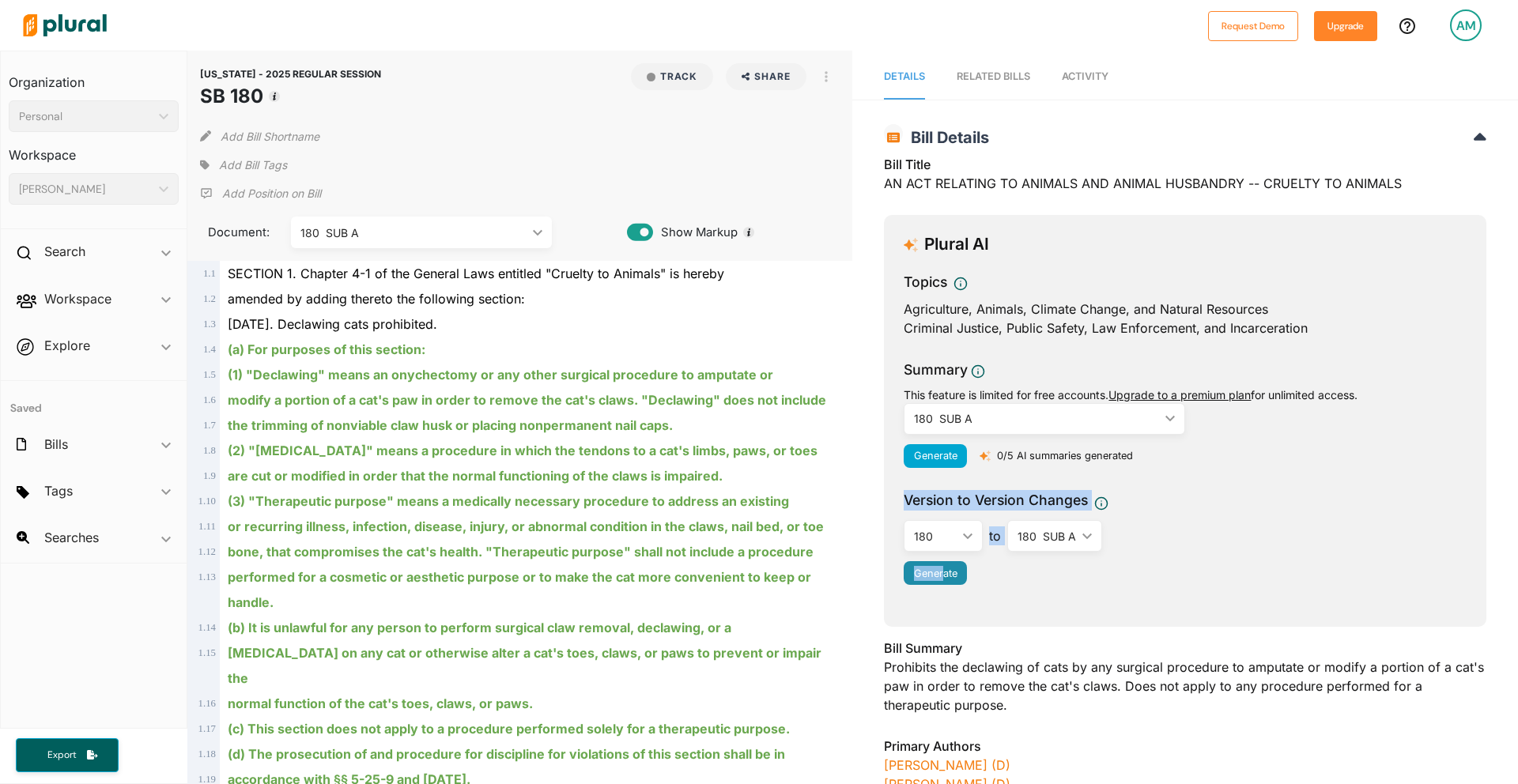
drag, startPoint x: 900, startPoint y: 489, endPoint x: 944, endPoint y: 574, distance: 95.7
click at [944, 574] on div "Plural AI Topics Agriculture, Animals, Climate Change, and Natural Resources Cr…" at bounding box center [1185, 421] width 602 height 412
click at [1180, 510] on div "Version to Version Changes" at bounding box center [1185, 503] width 563 height 26
click at [935, 421] on div "180 SUB A" at bounding box center [1037, 419] width 245 height 17
click at [922, 454] on div "180" at bounding box center [974, 457] width 116 height 13
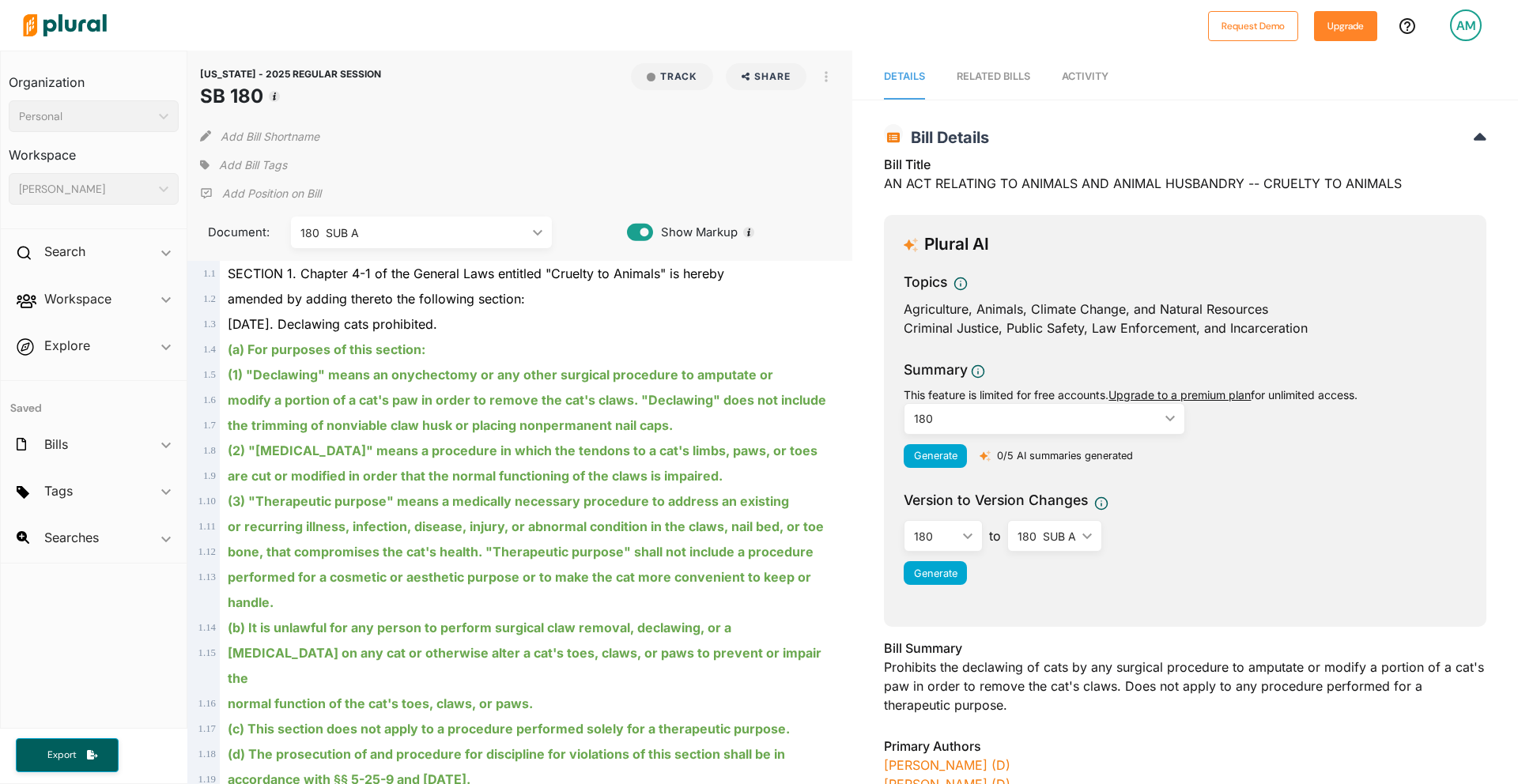
click at [1130, 418] on div "180" at bounding box center [1037, 419] width 245 height 17
click at [1084, 366] on span "Summary" at bounding box center [1185, 373] width 563 height 26
click at [1018, 422] on div "180" at bounding box center [1037, 419] width 245 height 17
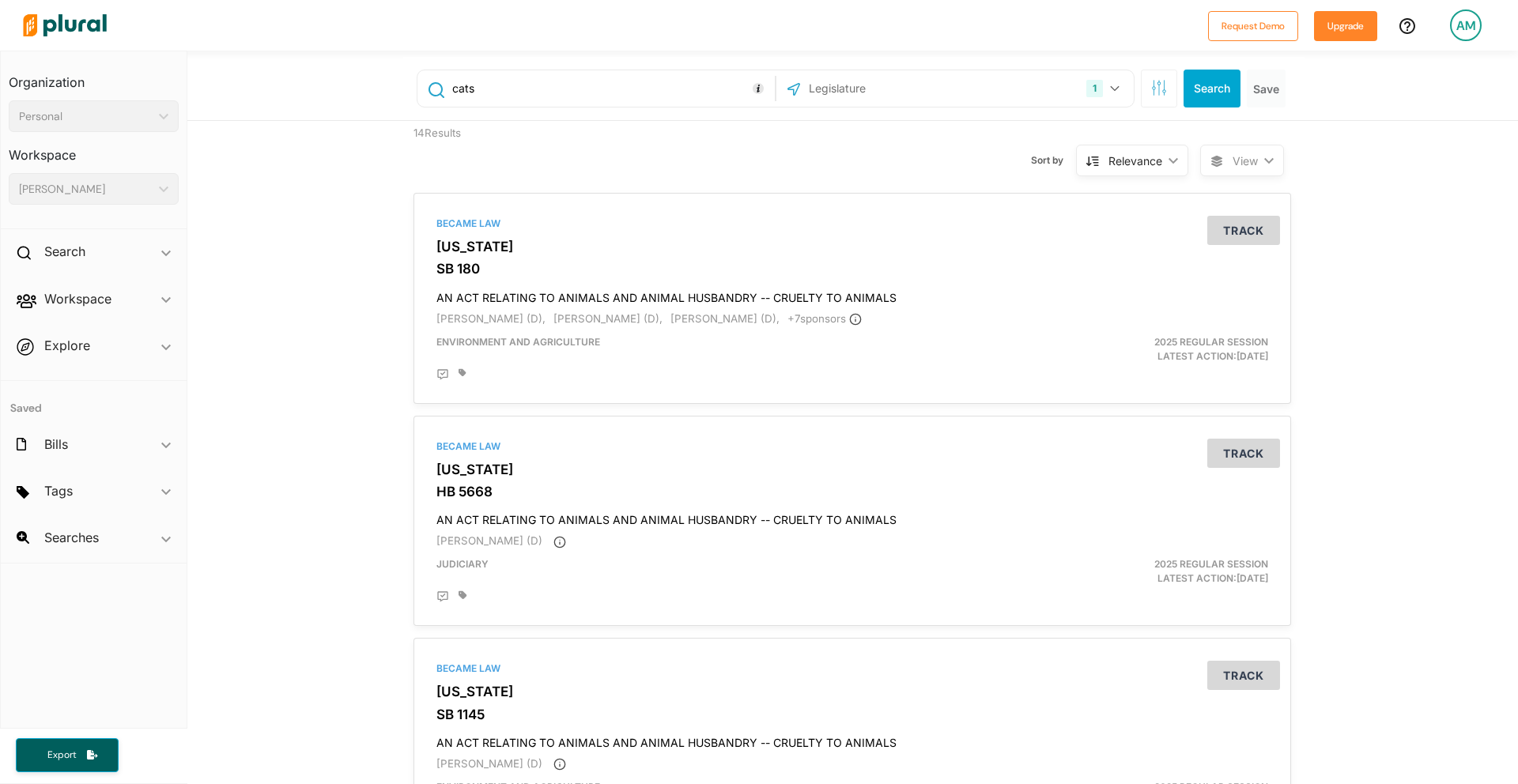
click at [551, 91] on input "cats" at bounding box center [610, 89] width 320 height 30
type input "1040"
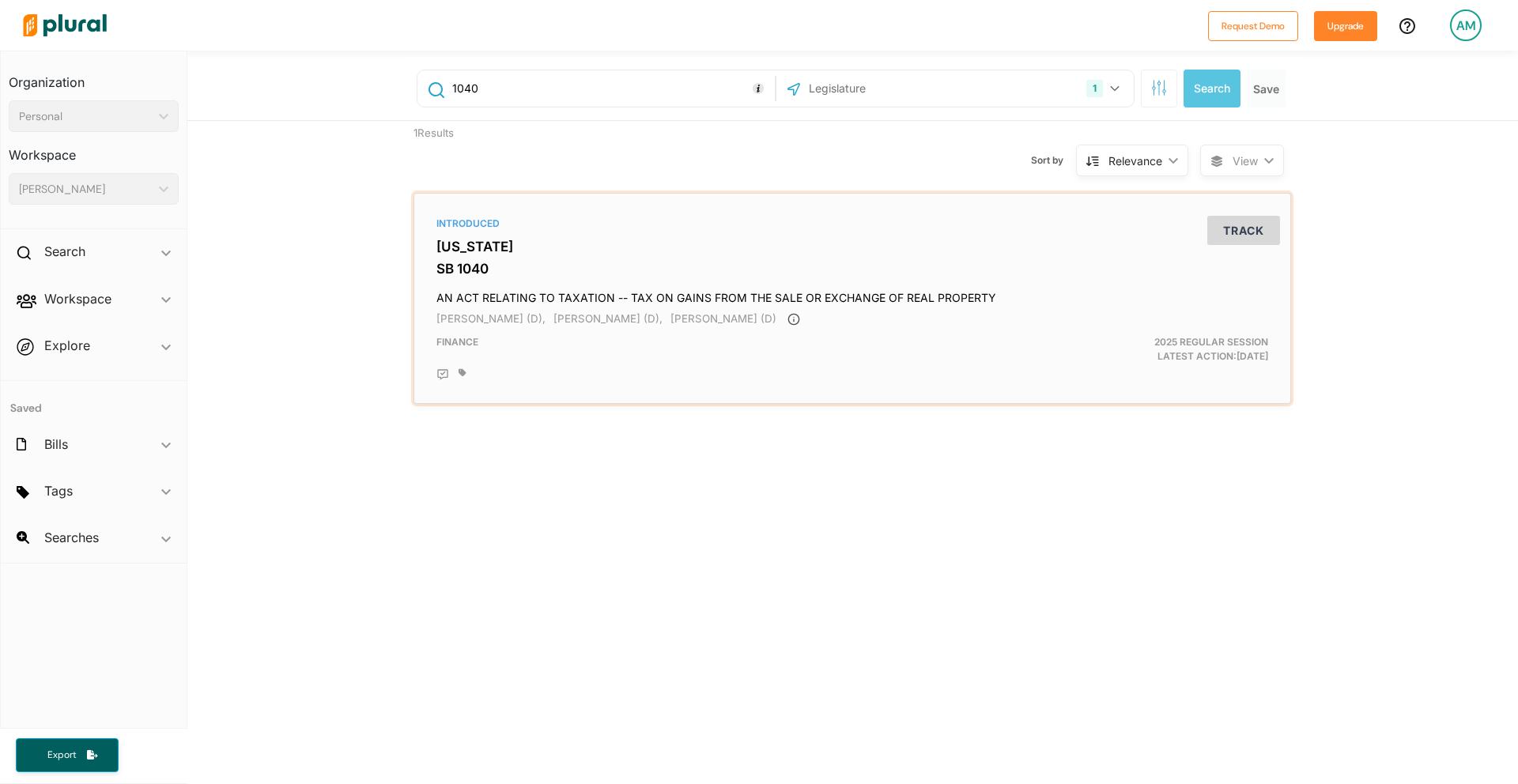
click at [485, 251] on h3 "[US_STATE]" at bounding box center [852, 246] width 831 height 16
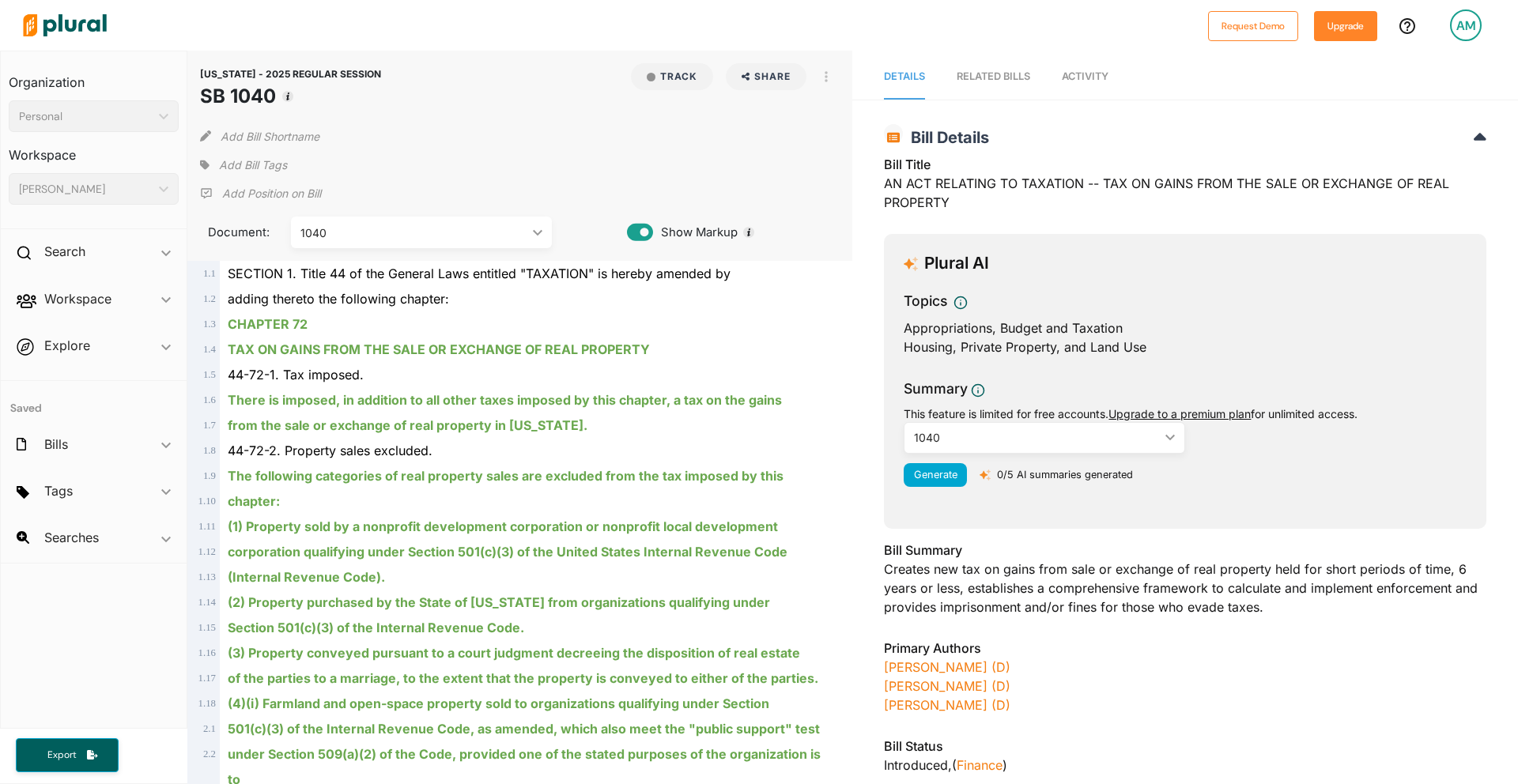
click at [1023, 430] on div "1040" at bounding box center [1037, 438] width 245 height 17
drag, startPoint x: 1197, startPoint y: 543, endPoint x: 1117, endPoint y: 517, distance: 84.1
click at [1184, 536] on div "Bill Title AN ACT RELATING TO TAXATION -- TAX ON GAINS FROM THE SALE OR EXCHANG…" at bounding box center [1185, 506] width 602 height 702
click at [937, 469] on span "Generate" at bounding box center [936, 475] width 43 height 12
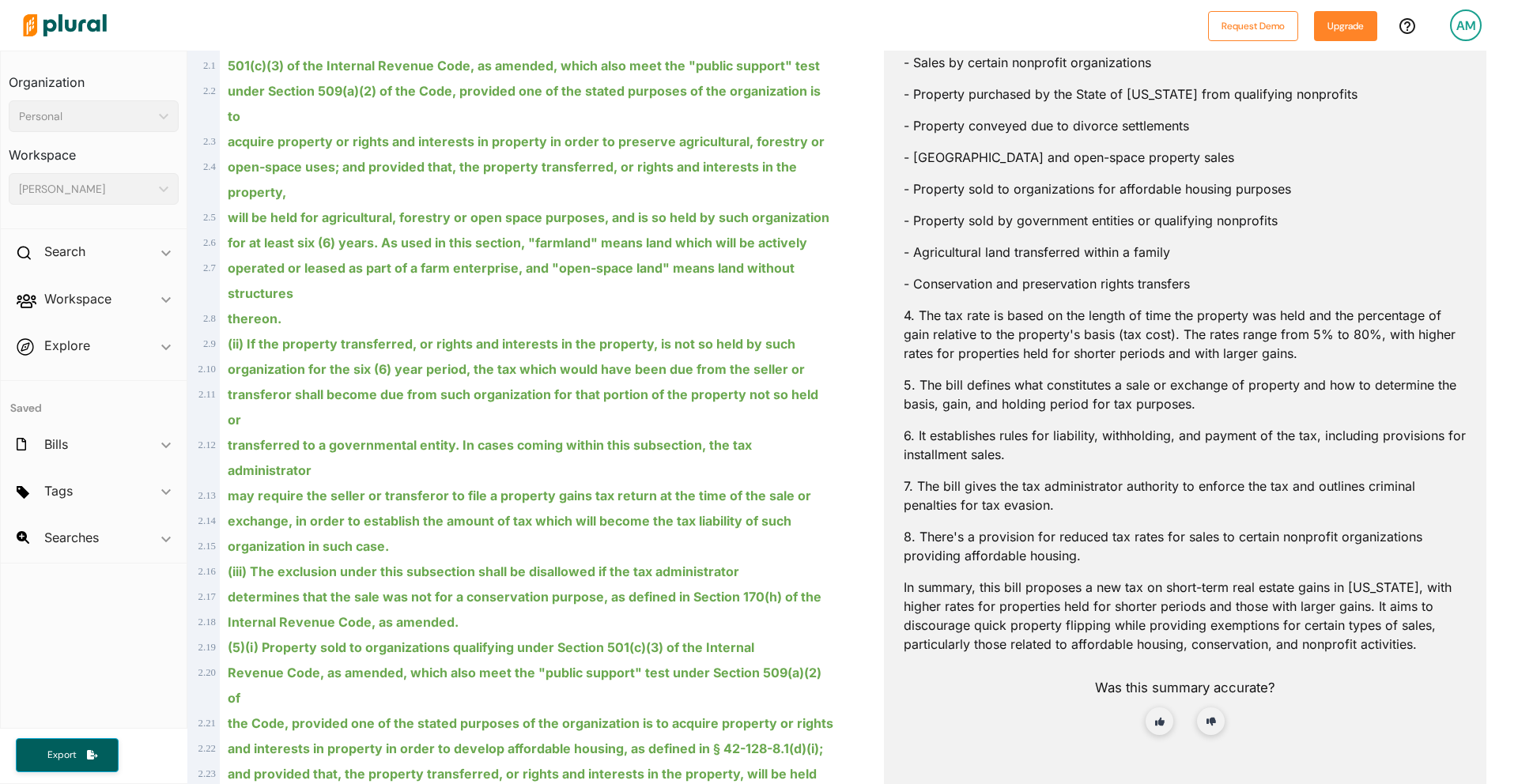
scroll to position [669, 0]
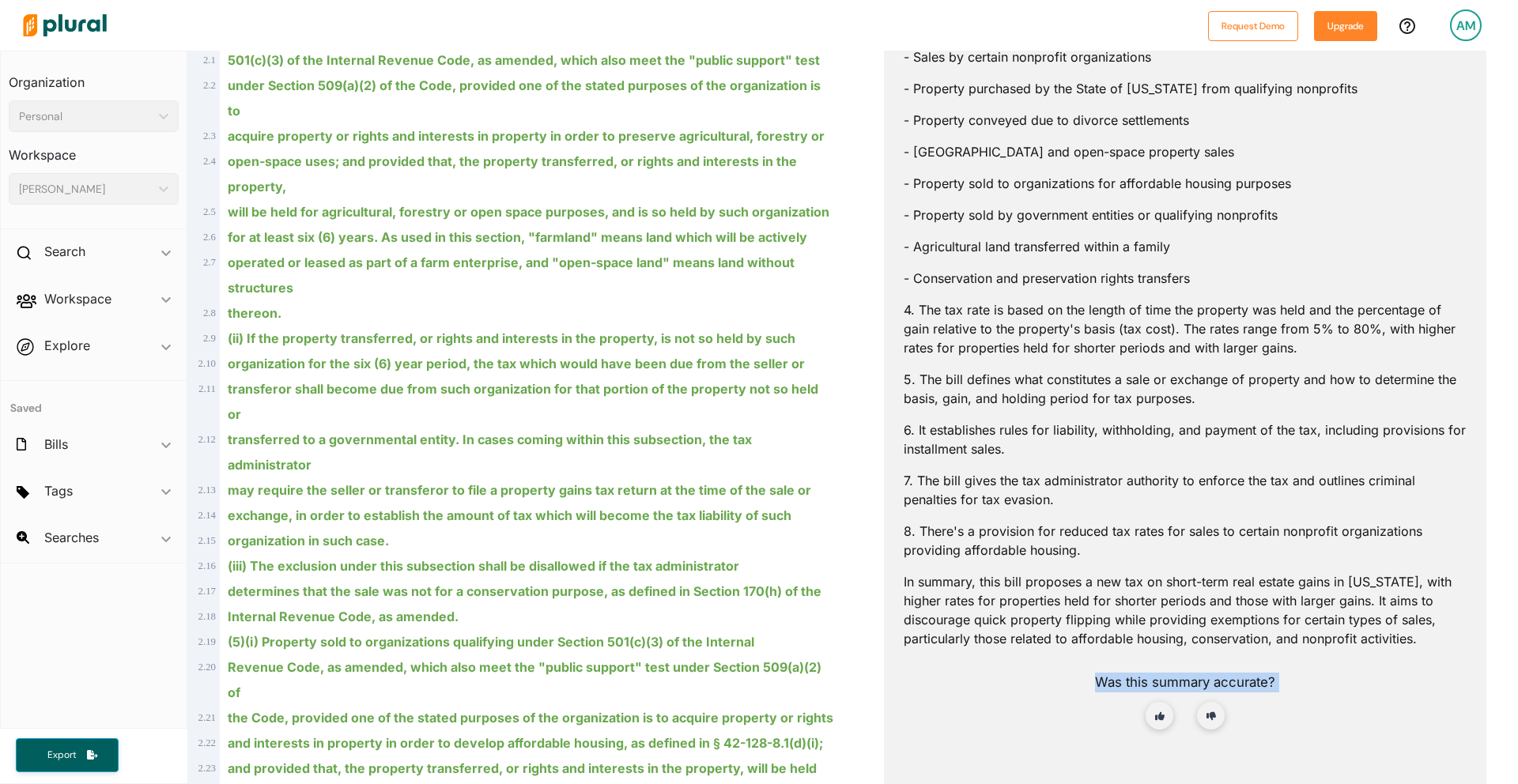
drag, startPoint x: 1255, startPoint y: 730, endPoint x: 1068, endPoint y: 678, distance: 194.1
click at [1068, 678] on div "Was this summary accurate?" at bounding box center [1185, 713] width 563 height 107
click at [1070, 673] on div "Was this summary accurate?" at bounding box center [1185, 713] width 563 height 107
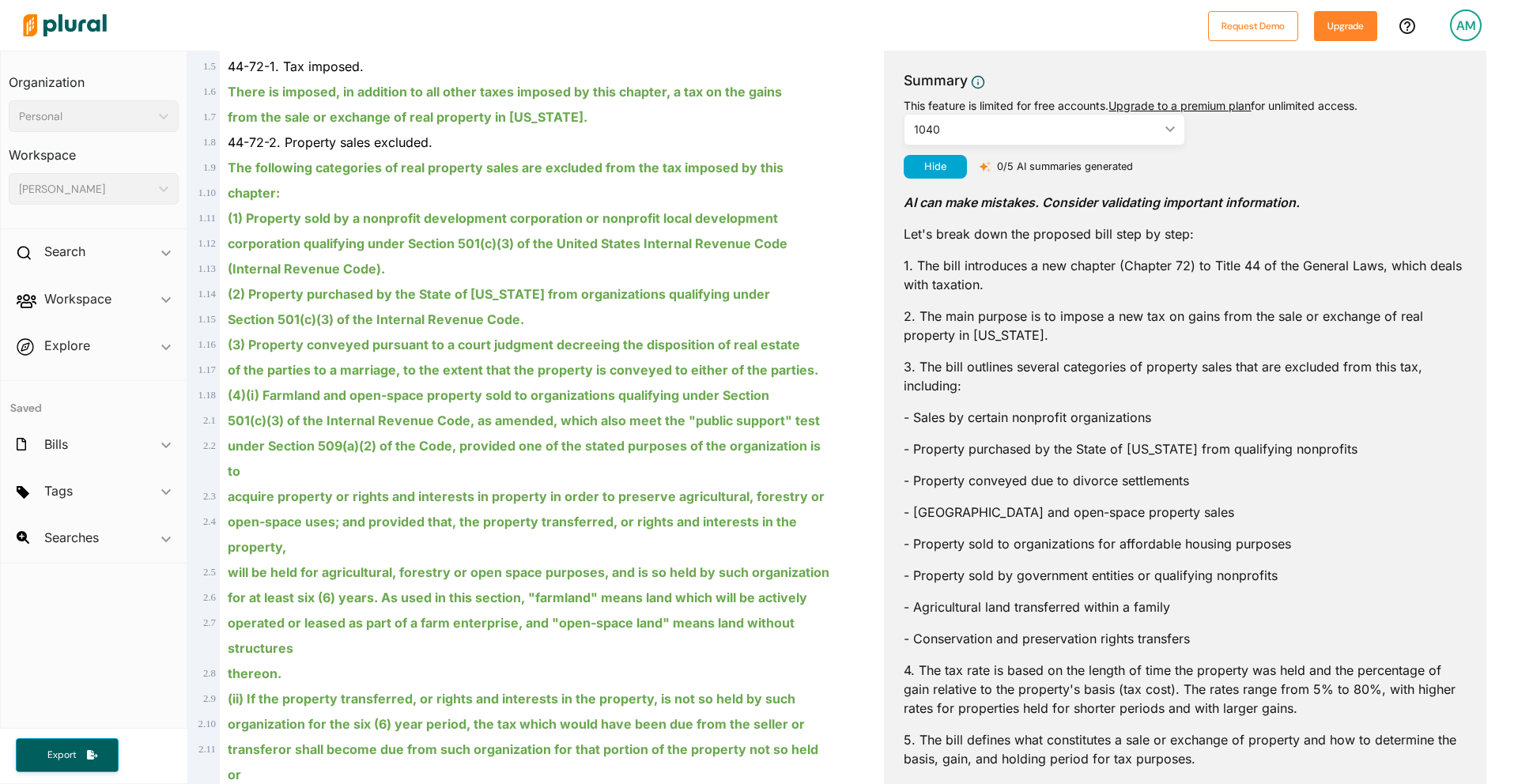
scroll to position [300, 0]
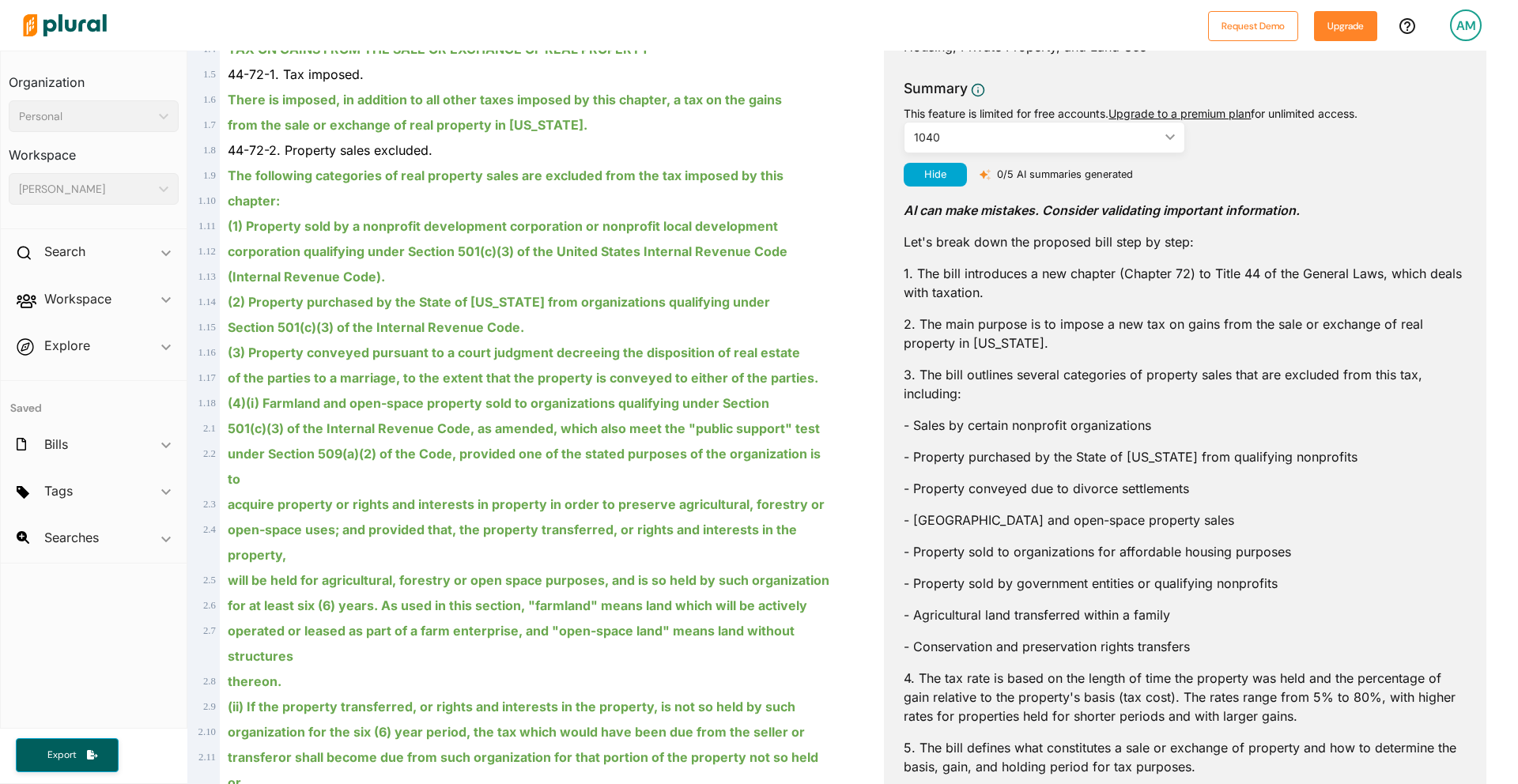
click at [1056, 139] on div "1040" at bounding box center [1037, 138] width 245 height 17
drag, startPoint x: 1080, startPoint y: 305, endPoint x: 1076, endPoint y: 293, distance: 12.6
click at [1079, 305] on div "AI can make mistakes. Consider validating important information. Let's break do…" at bounding box center [1185, 661] width 563 height 949
click at [996, 145] on div "1040 ic_keyboard_arrow_down" at bounding box center [1044, 138] width 281 height 32
click at [1018, 309] on div "AI can make mistakes. Consider validating important information. Let's break do…" at bounding box center [1185, 661] width 563 height 949
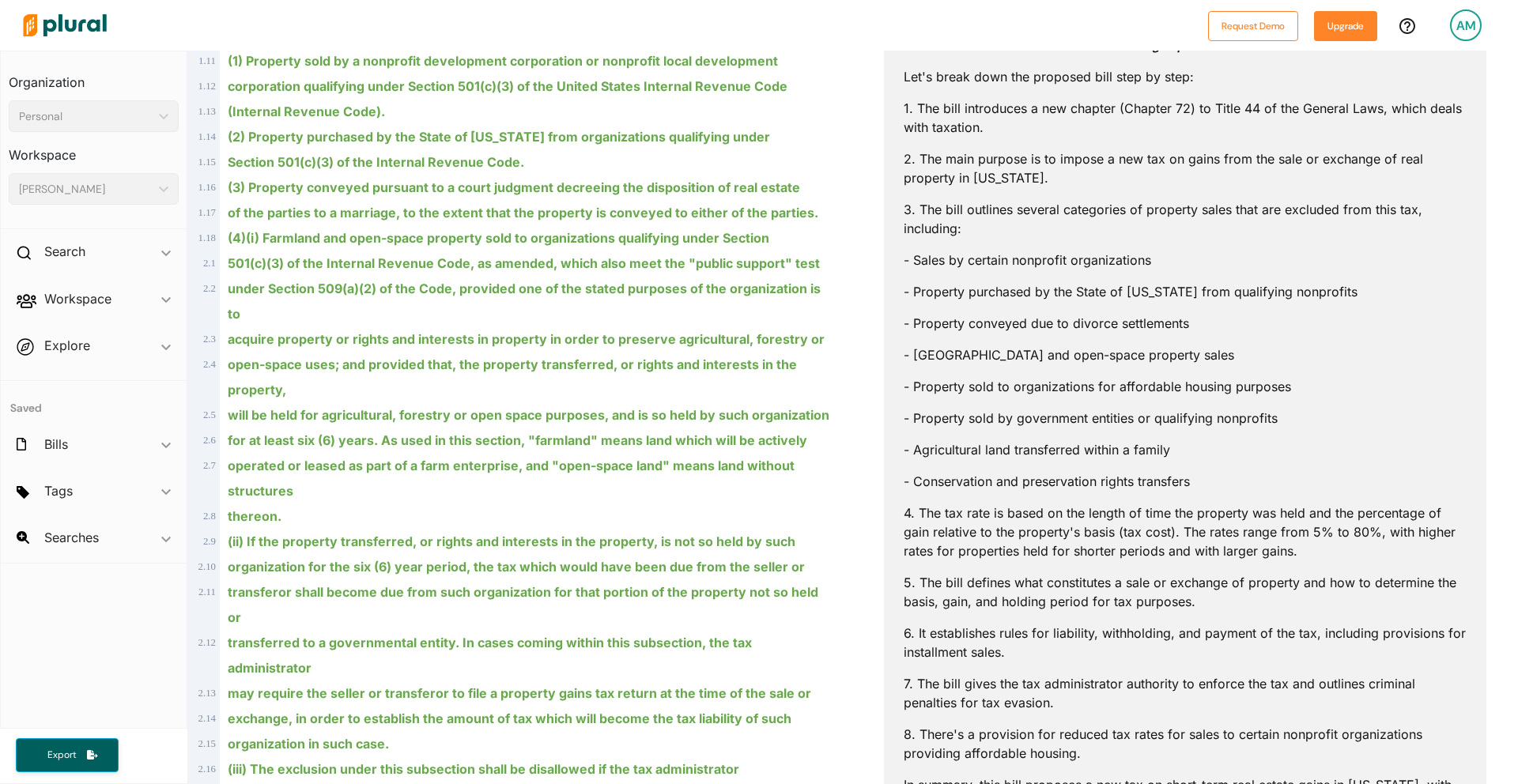
scroll to position [466, 0]
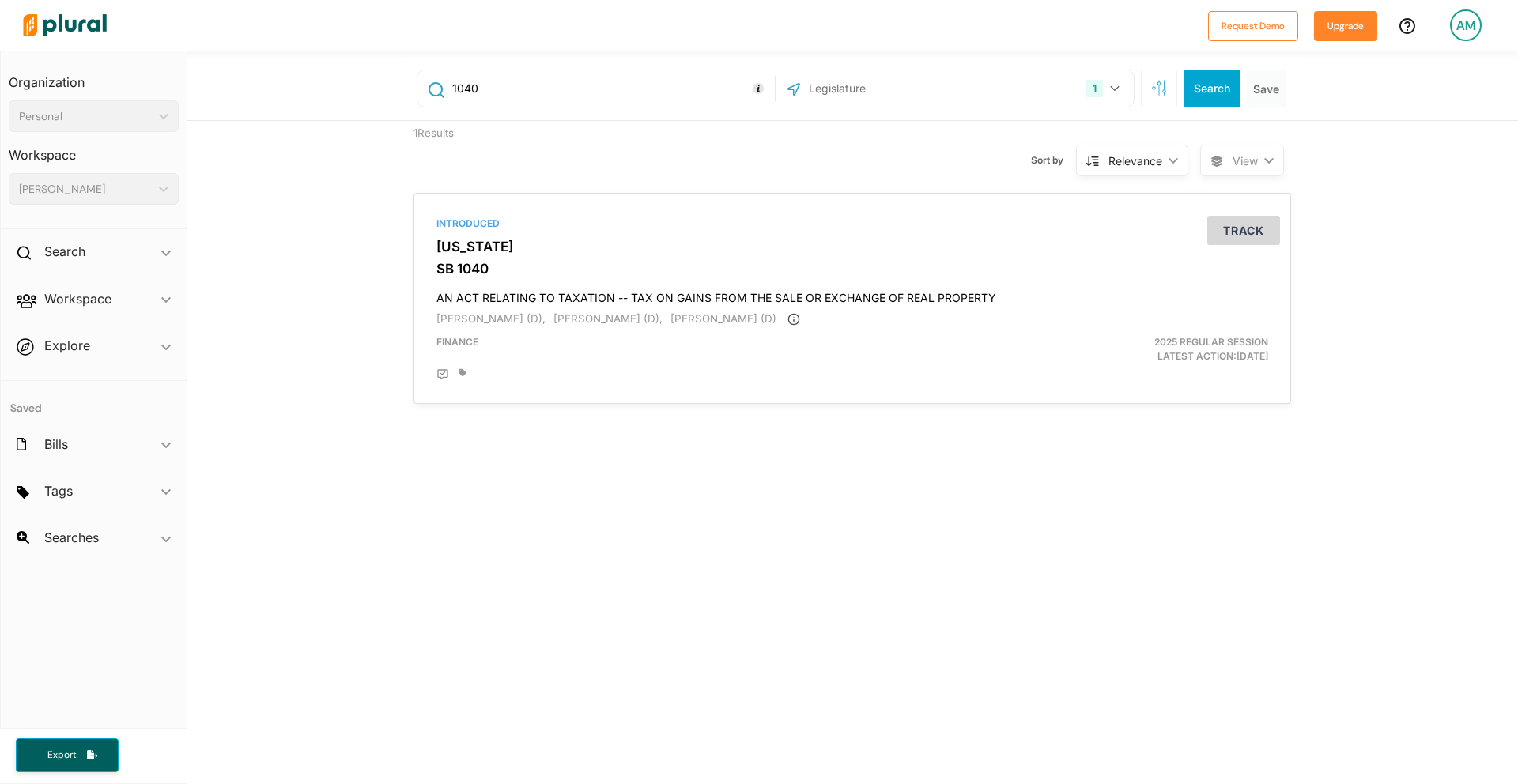
type input "cats"
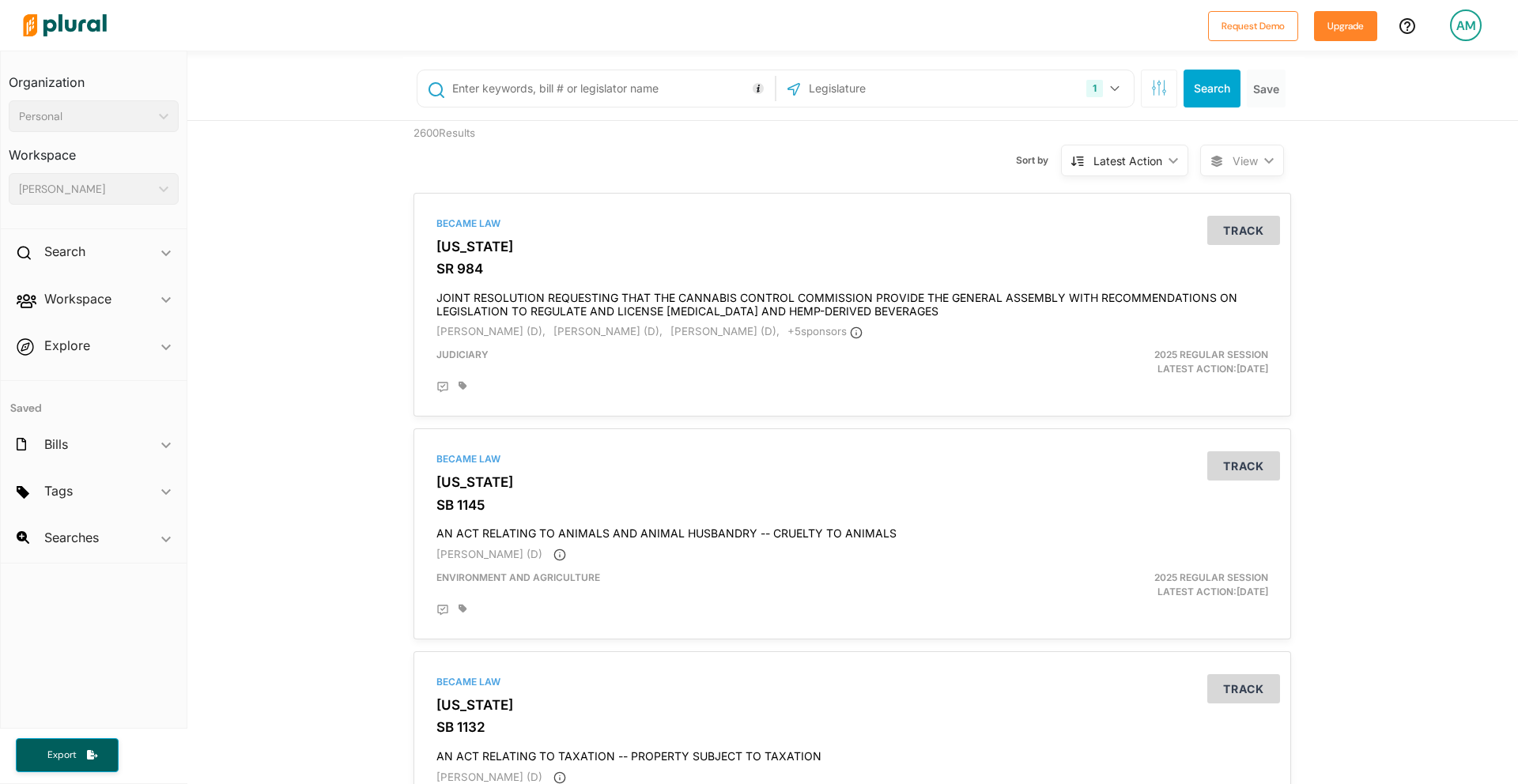
type input "cats"
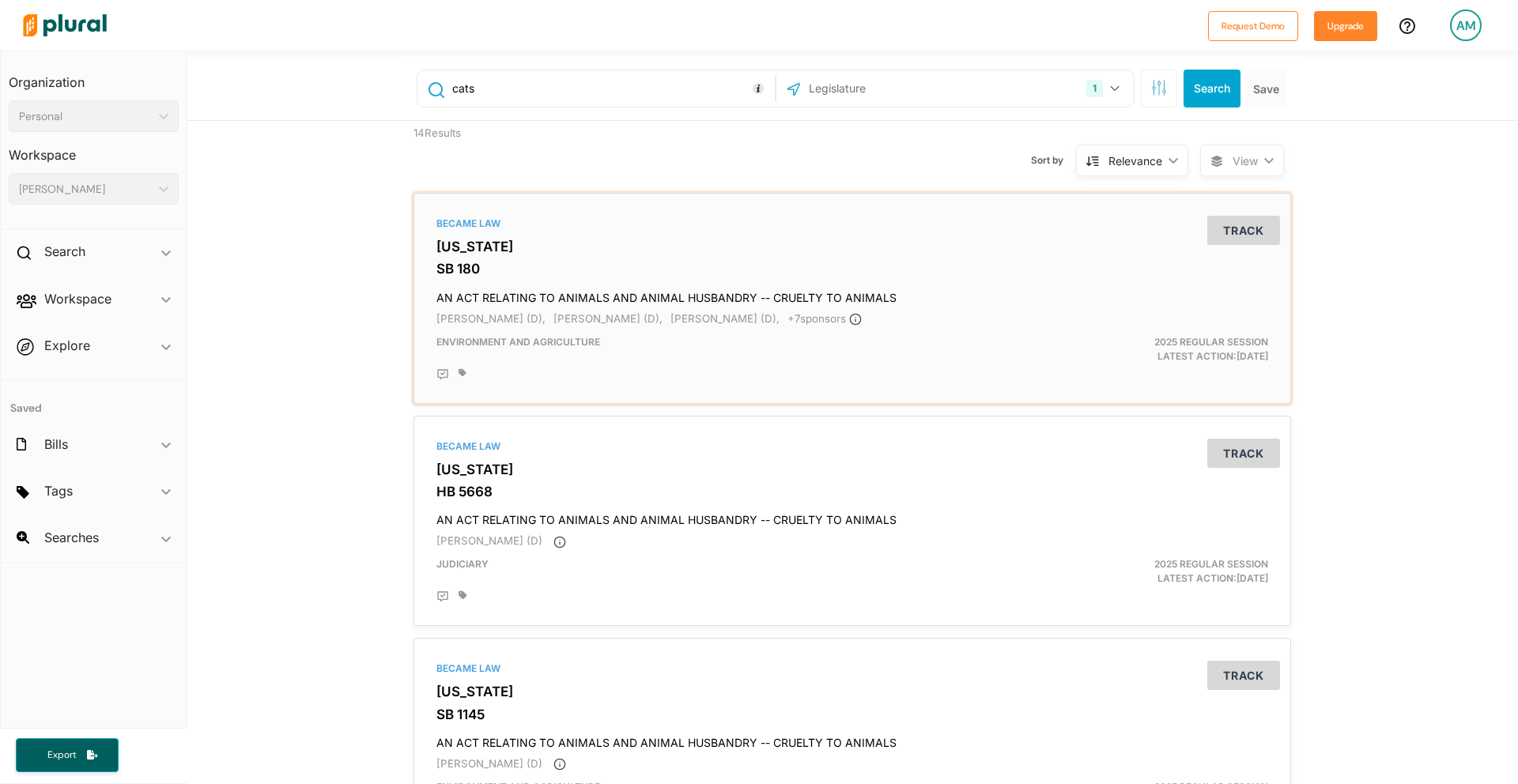
click at [498, 250] on h3 "[US_STATE]" at bounding box center [852, 246] width 831 height 16
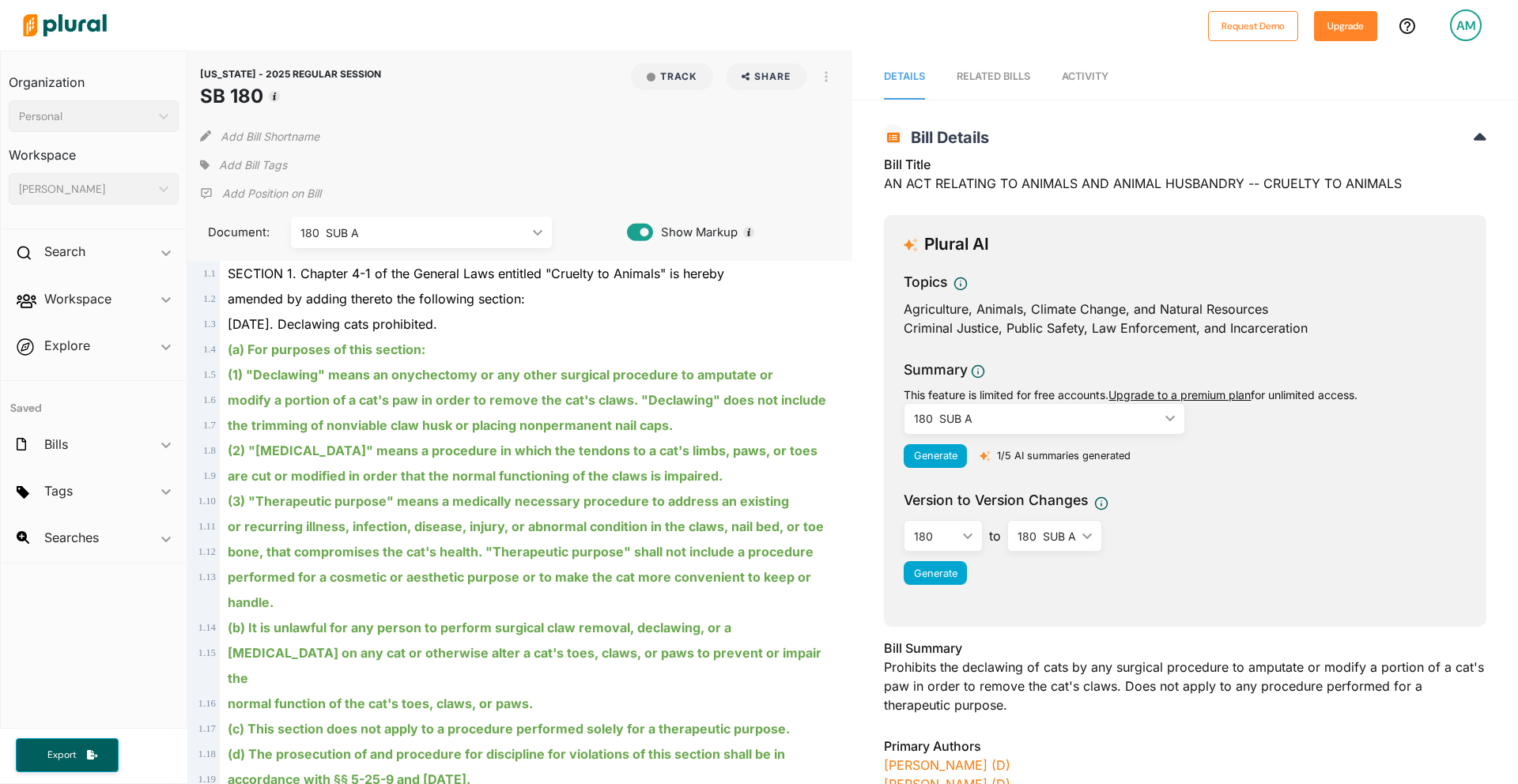
click at [1058, 420] on div "180 SUB A" at bounding box center [1037, 419] width 245 height 17
click at [1094, 342] on div "Topics Agriculture, Animals, Climate Change, and Natural Resources Criminal Jus…" at bounding box center [1185, 309] width 563 height 75
click at [1026, 425] on div "180 SUB A" at bounding box center [1037, 419] width 245 height 17
click at [1109, 347] on div "Topics Agriculture, Animals, Climate Change, and Natural Resources Criminal Jus…" at bounding box center [1185, 433] width 563 height 323
click at [959, 424] on div "180 SUB A" at bounding box center [1037, 419] width 245 height 17
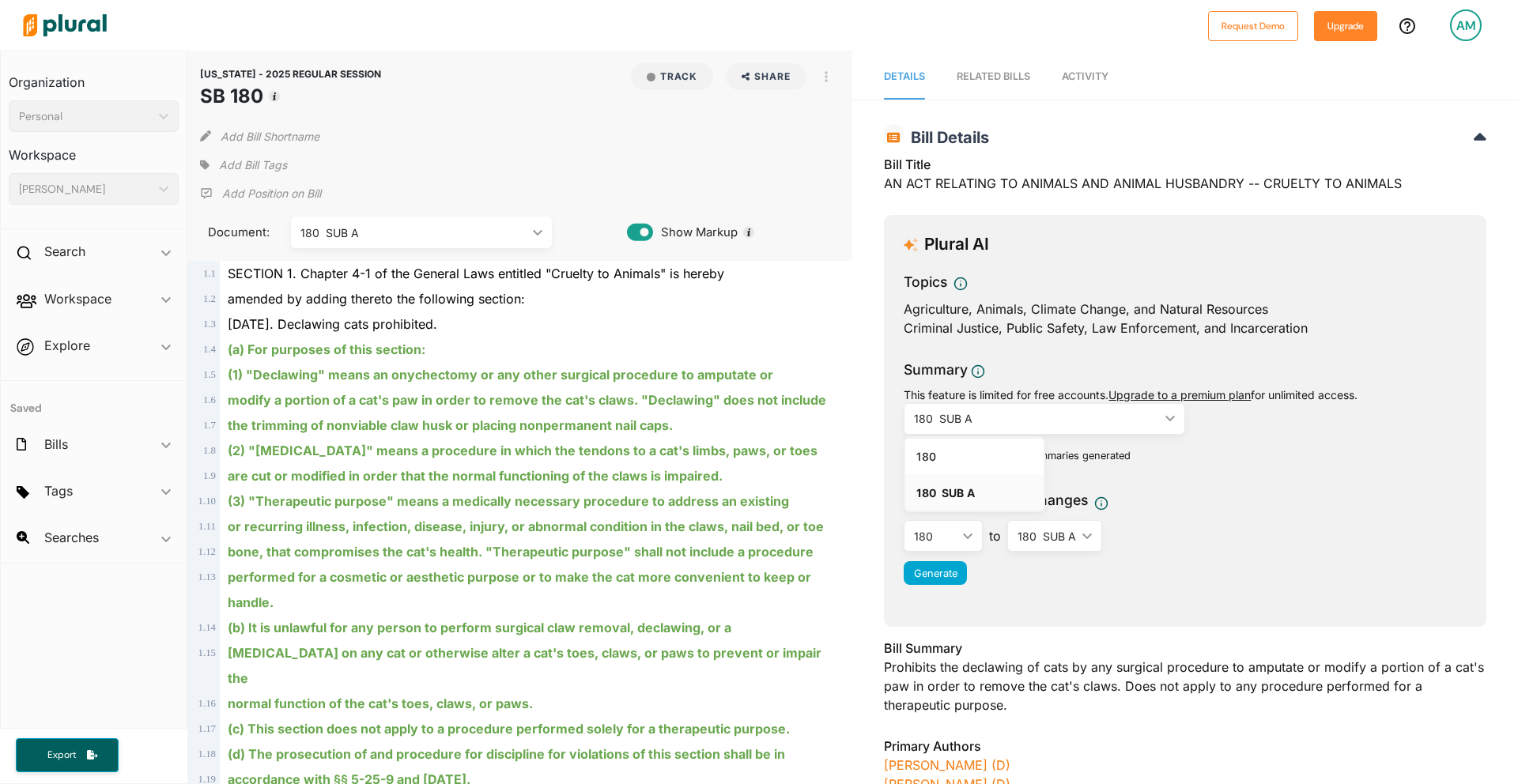
click at [1058, 320] on div "Criminal Justice, Public Safety, Law Enforcement, and Incarceration" at bounding box center [1185, 328] width 563 height 19
click at [962, 531] on div "180 ic_keyboard_arrow_down" at bounding box center [943, 536] width 79 height 32
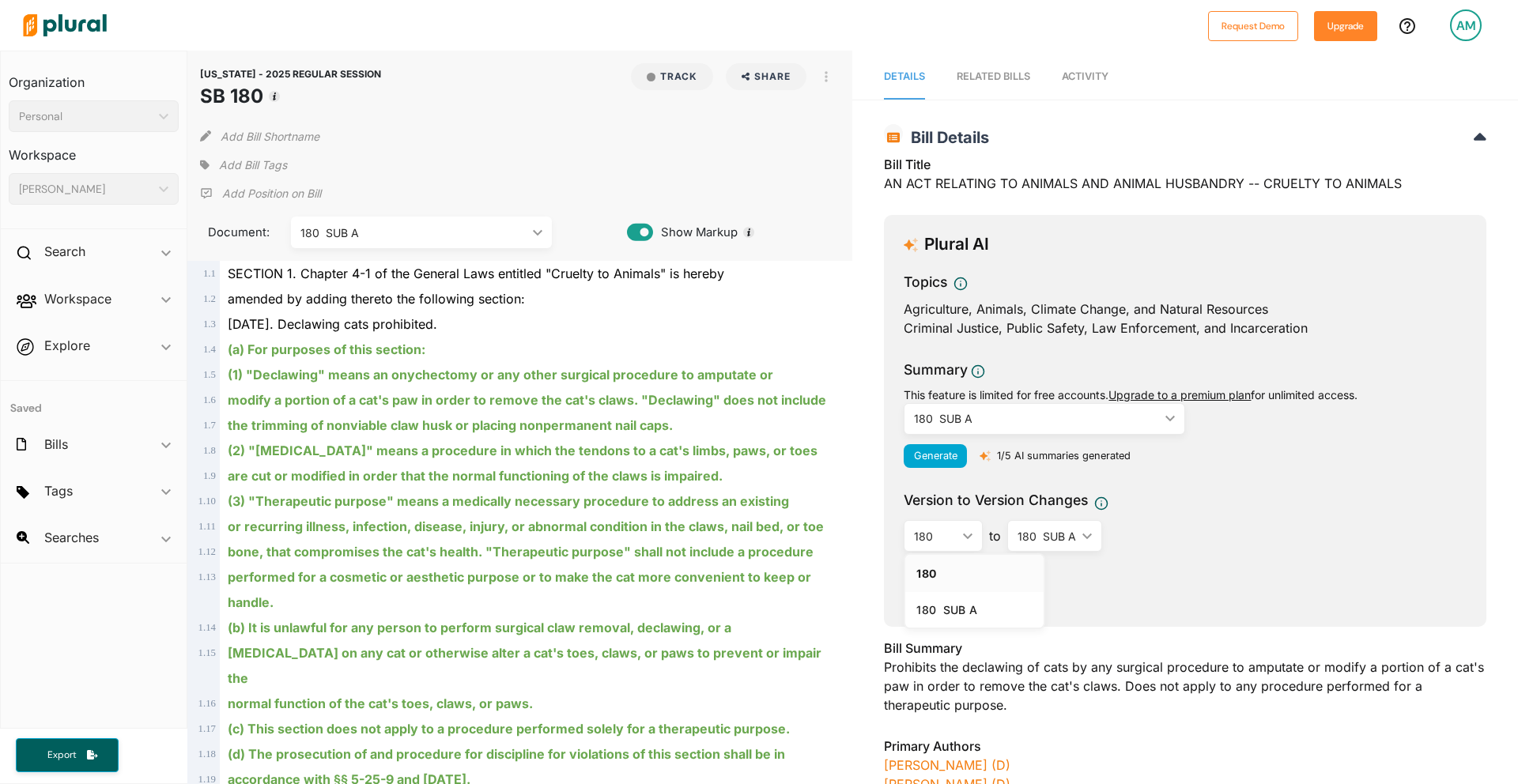
click at [1070, 535] on div "180 SUB A" at bounding box center [1046, 537] width 58 height 17
click at [1199, 493] on div "Version to Version Changes" at bounding box center [1185, 503] width 563 height 26
click at [1164, 300] on div "Agriculture, Animals, Climate Change, and Natural Resources" at bounding box center [1185, 309] width 563 height 19
click at [955, 420] on div "180 SUB A" at bounding box center [1037, 419] width 245 height 17
click at [1146, 501] on div "Version to Version Changes" at bounding box center [1185, 503] width 563 height 26
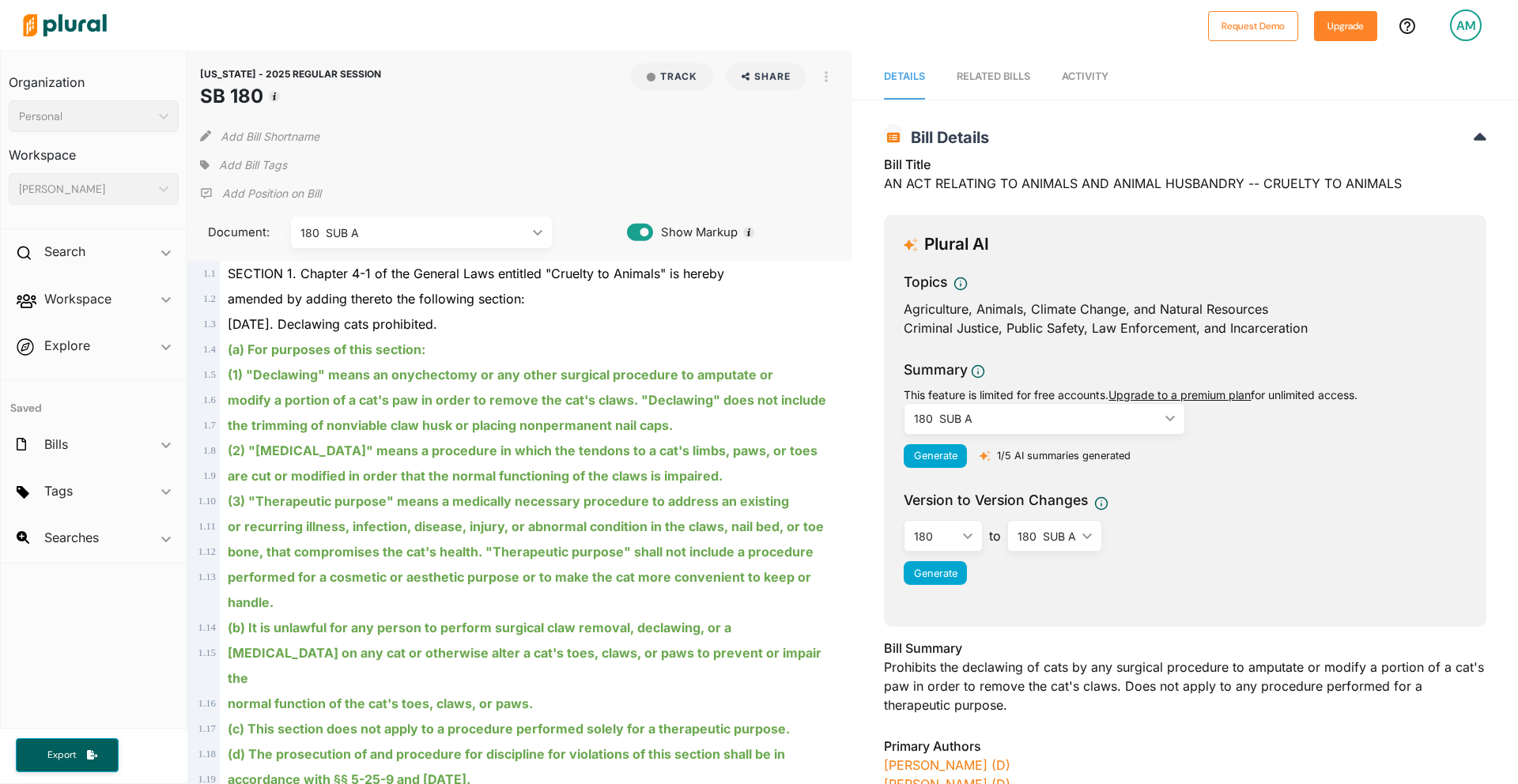
click at [1002, 409] on div "180 SUB A ic_keyboard_arrow_down" at bounding box center [1044, 419] width 281 height 32
click at [1238, 490] on div "Version to Version Changes" at bounding box center [1185, 503] width 563 height 26
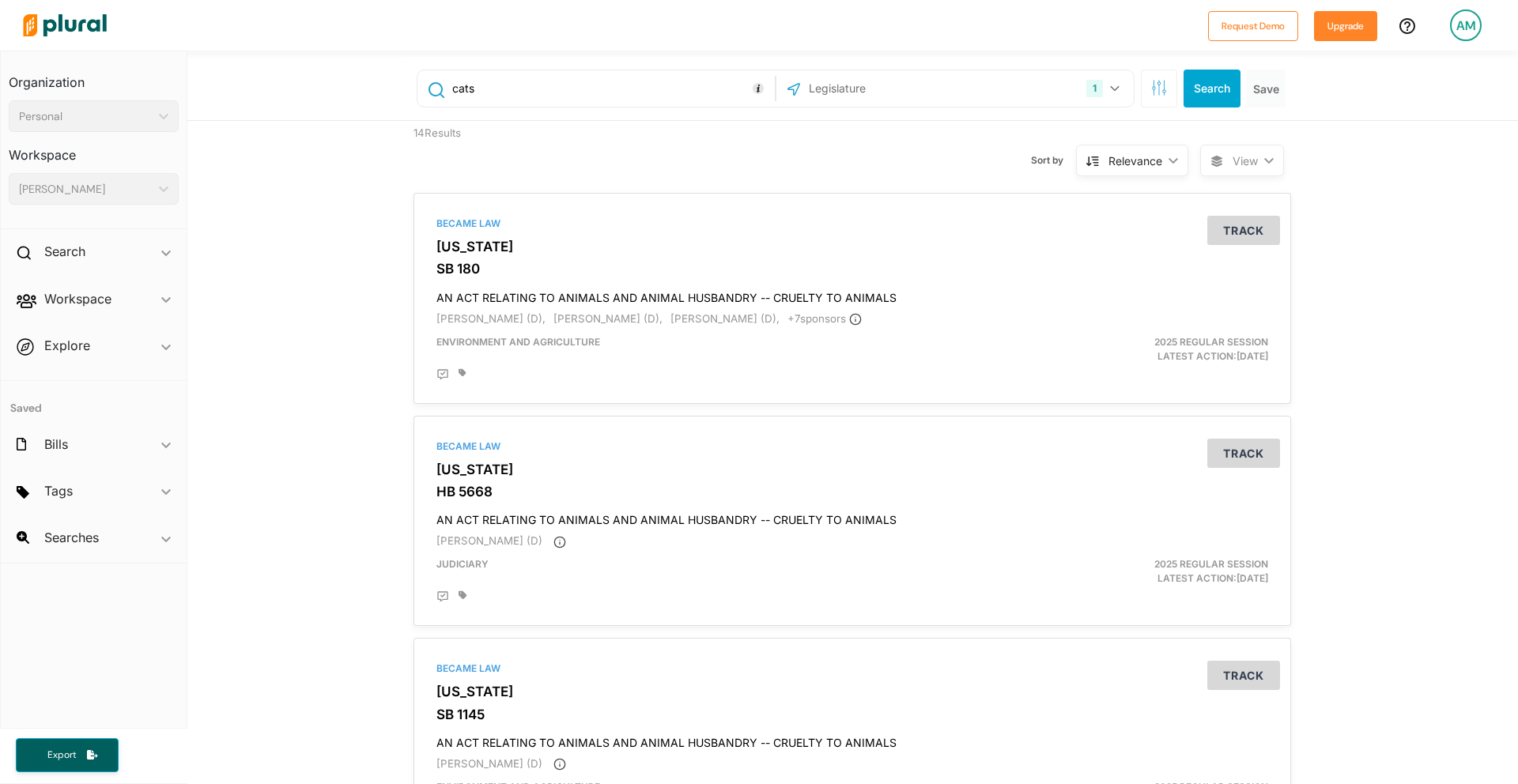
click at [550, 92] on input "cats" at bounding box center [610, 89] width 320 height 30
type input "1043"
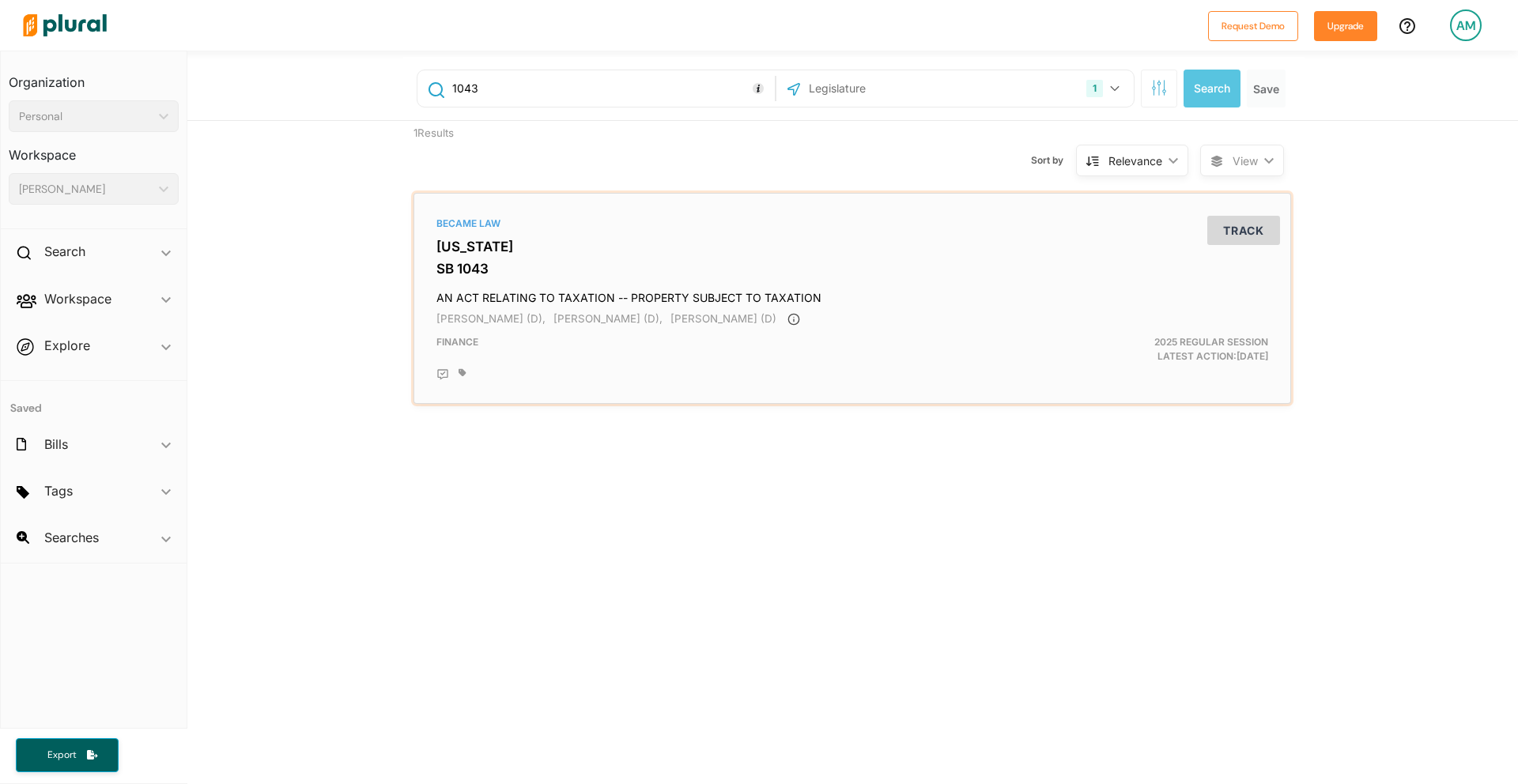
click at [646, 227] on div "Became Law" at bounding box center [852, 224] width 831 height 14
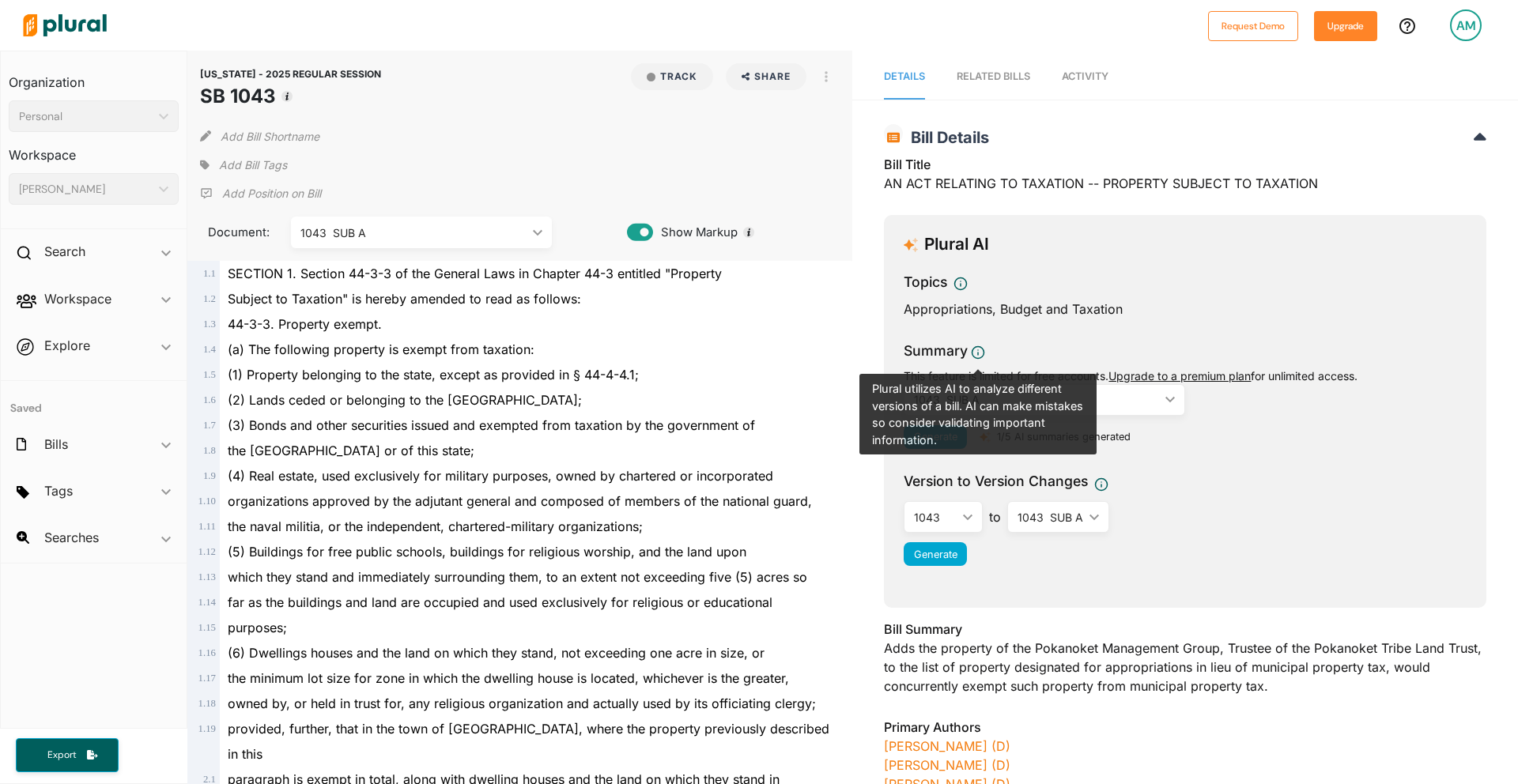
click at [1125, 407] on div "1043 SUB A" at bounding box center [1037, 400] width 245 height 17
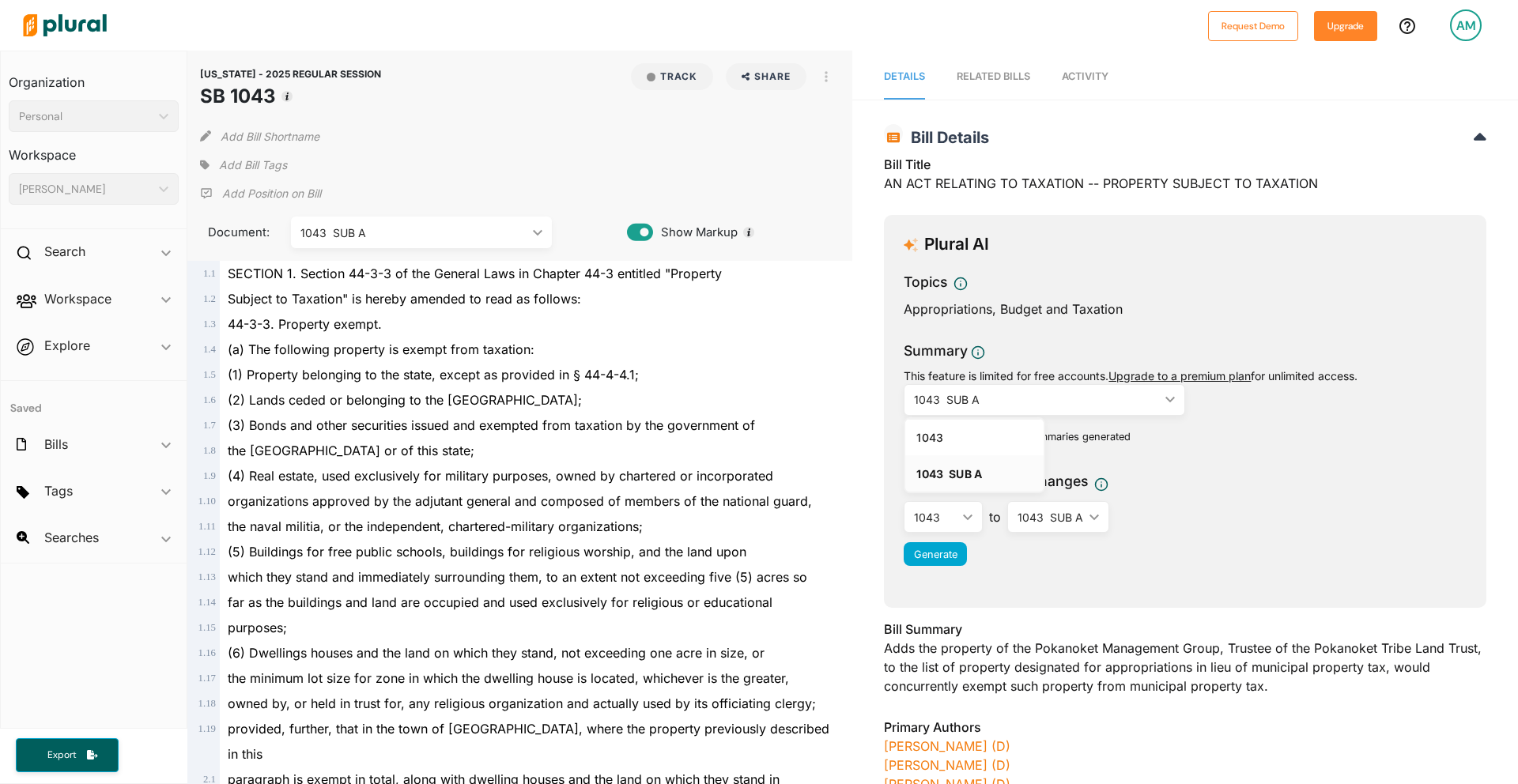
click at [1154, 303] on div "Appropriations, Budget and Taxation" at bounding box center [1185, 309] width 563 height 19
click at [1047, 514] on div "1043 SUB A" at bounding box center [1050, 518] width 66 height 17
click at [1220, 509] on div "1043 ic_keyboard_arrow_down 1043 1043 SUB A to 1043 SUB A ic_keyboard_arrow_dow…" at bounding box center [1185, 517] width 563 height 32
click at [993, 401] on div "1043 SUB A" at bounding box center [1037, 400] width 245 height 17
click at [976, 431] on div "1043" at bounding box center [974, 438] width 116 height 13
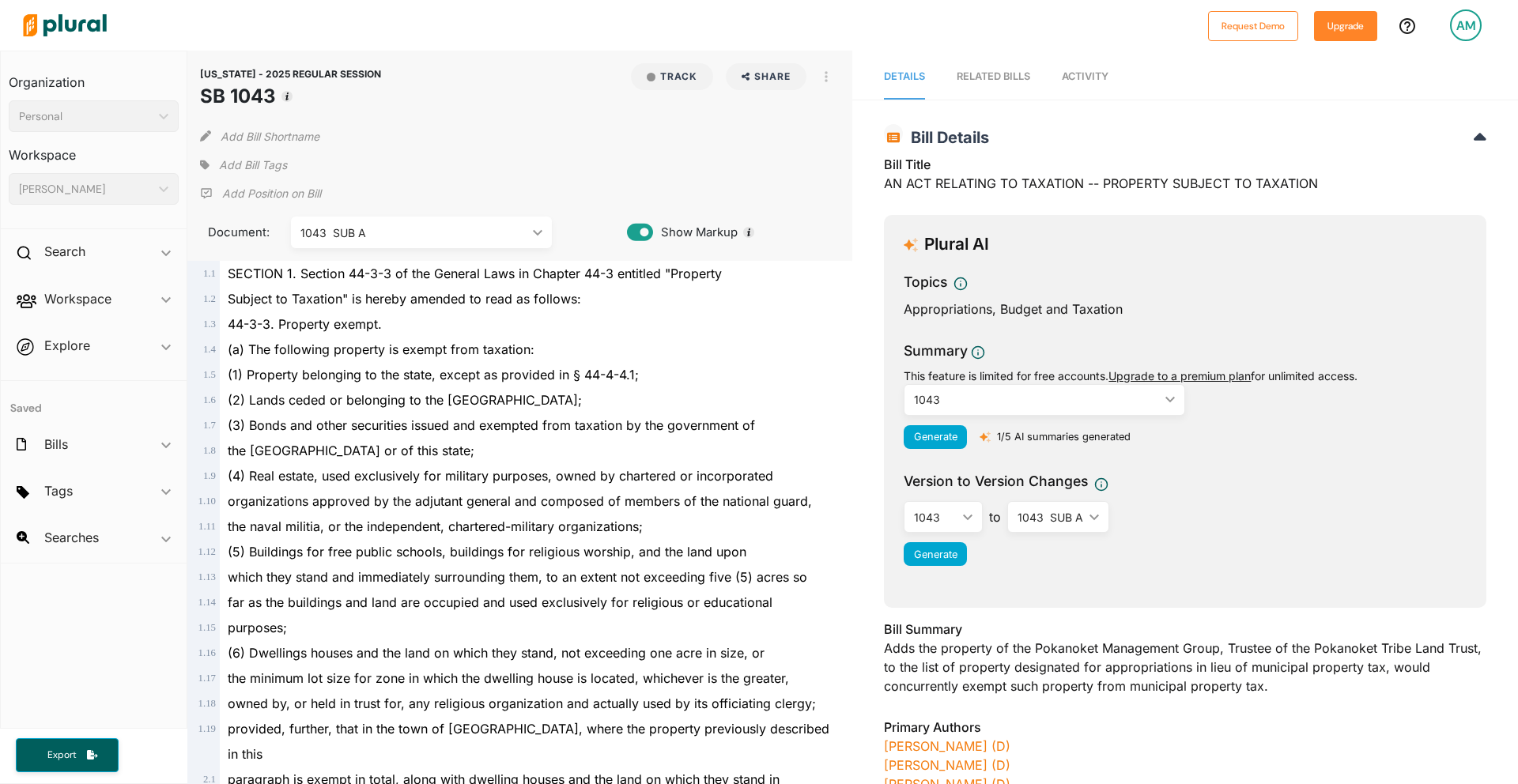
click at [1085, 518] on icon "ic_keyboard_arrow_down" at bounding box center [1091, 518] width 16 height 8
click at [1260, 501] on div "1043 ic_keyboard_arrow_down 1043 1043 SUB A to 1043 SUB A ic_keyboard_arrow_dow…" at bounding box center [1185, 517] width 563 height 32
click at [1033, 513] on div "1043 SUB A" at bounding box center [1050, 518] width 66 height 17
click at [1214, 509] on div "1043 ic_keyboard_arrow_down 1043 1043 SUB A to 1043 SUB A ic_keyboard_arrow_dow…" at bounding box center [1185, 517] width 563 height 32
click at [988, 392] on div "1043" at bounding box center [1037, 400] width 245 height 17
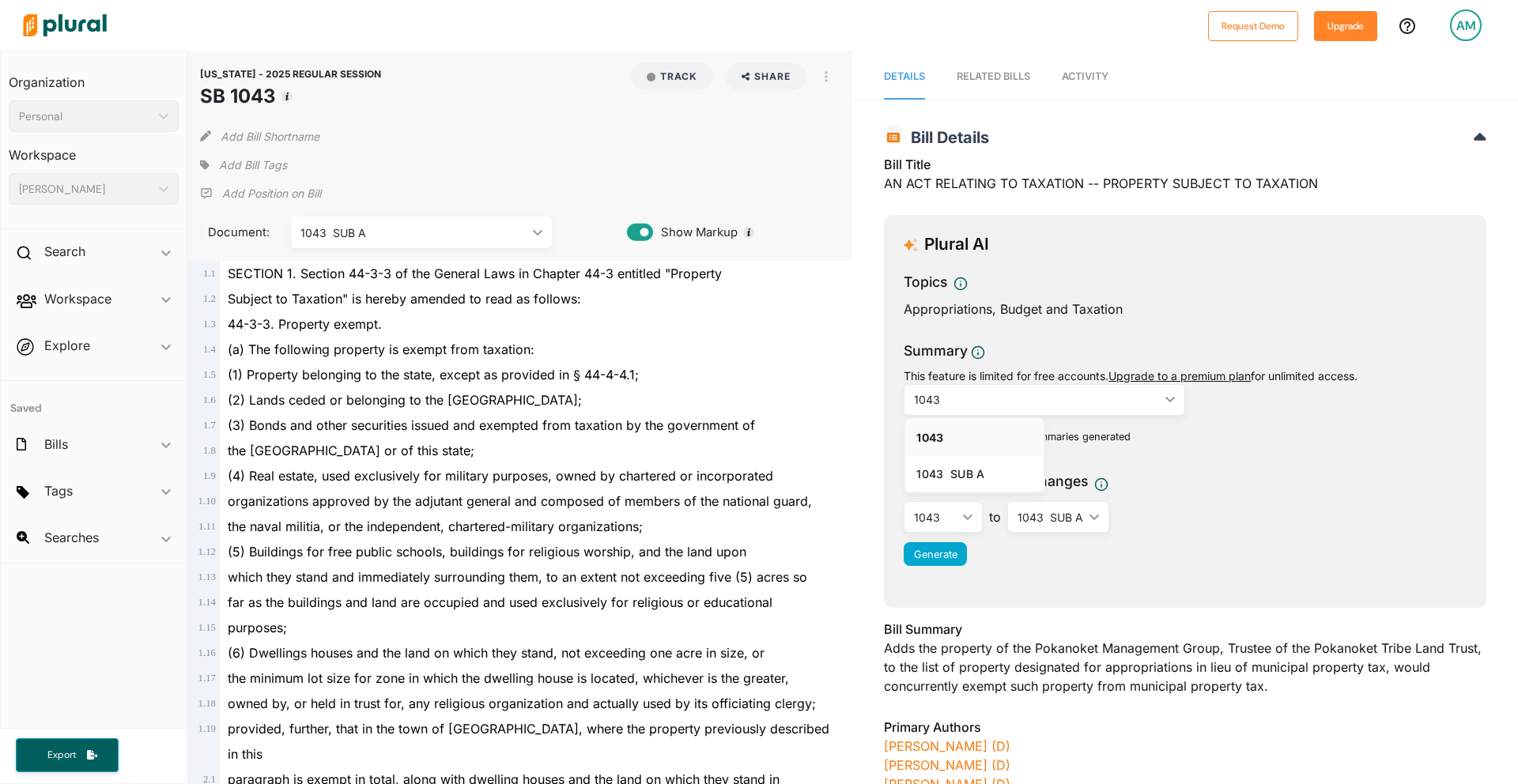
click at [1251, 423] on div "Summary This feature is limited for free accounts. Upgrade to a premium plan fo…" at bounding box center [1185, 399] width 563 height 118
click at [1049, 522] on div "1043 SUB A" at bounding box center [1050, 518] width 66 height 17
click at [1246, 501] on div "1043 ic_keyboard_arrow_down 1043 1043 SUB A to 1043 SUB A ic_keyboard_arrow_dow…" at bounding box center [1185, 517] width 563 height 32
click at [954, 405] on div "1043" at bounding box center [1037, 400] width 245 height 17
drag, startPoint x: 1084, startPoint y: 323, endPoint x: 937, endPoint y: 332, distance: 147.3
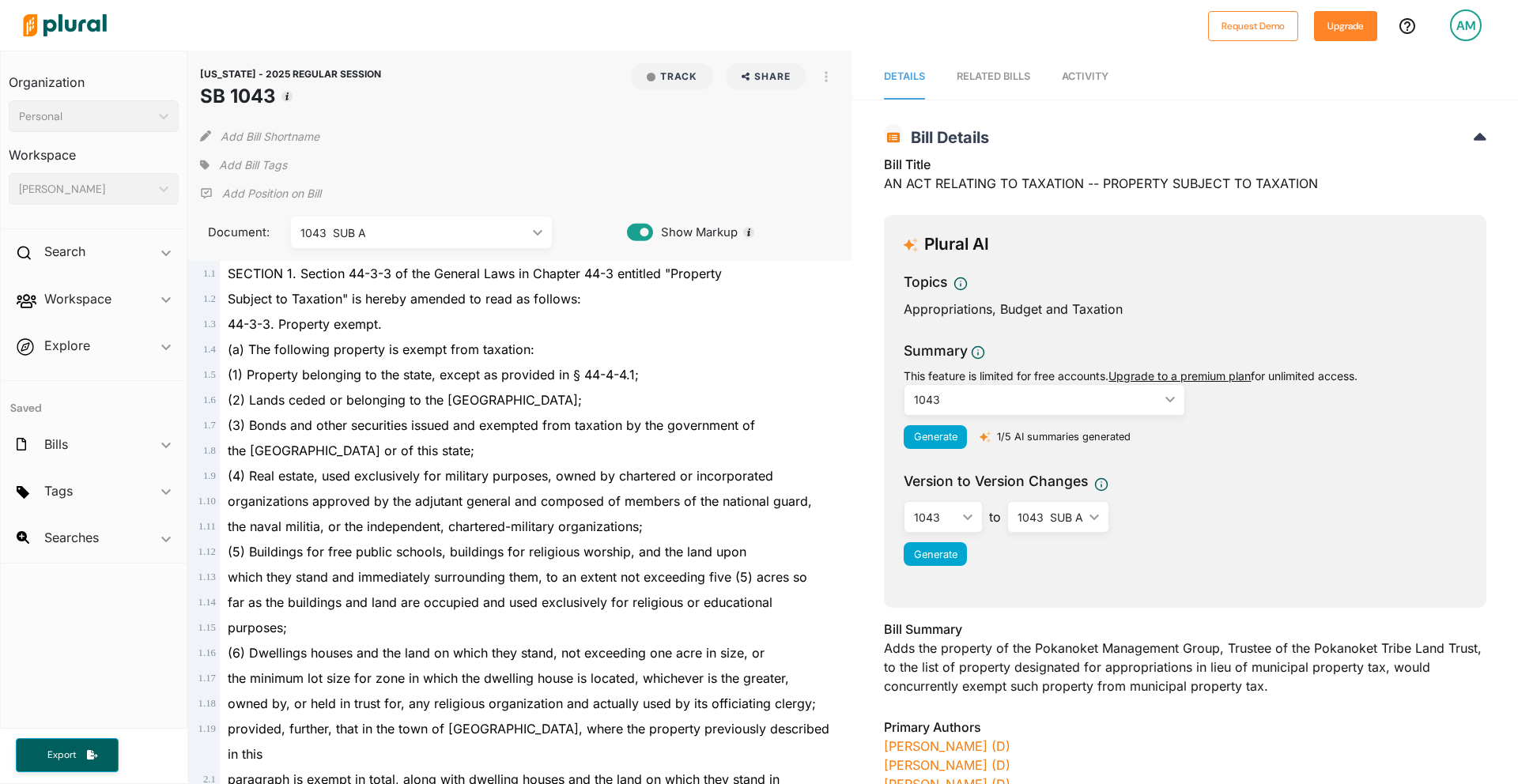
click at [1068, 326] on div "Topics Appropriations, Budget and Taxation" at bounding box center [1185, 299] width 563 height 56
click at [1076, 252] on div "Plural AI" at bounding box center [1185, 244] width 563 height 20
click at [1168, 401] on polygon at bounding box center [1170, 400] width 9 height 6
click at [1025, 352] on span "Summary" at bounding box center [1185, 354] width 563 height 26
click at [1012, 275] on span "Topics" at bounding box center [1185, 285] width 563 height 26
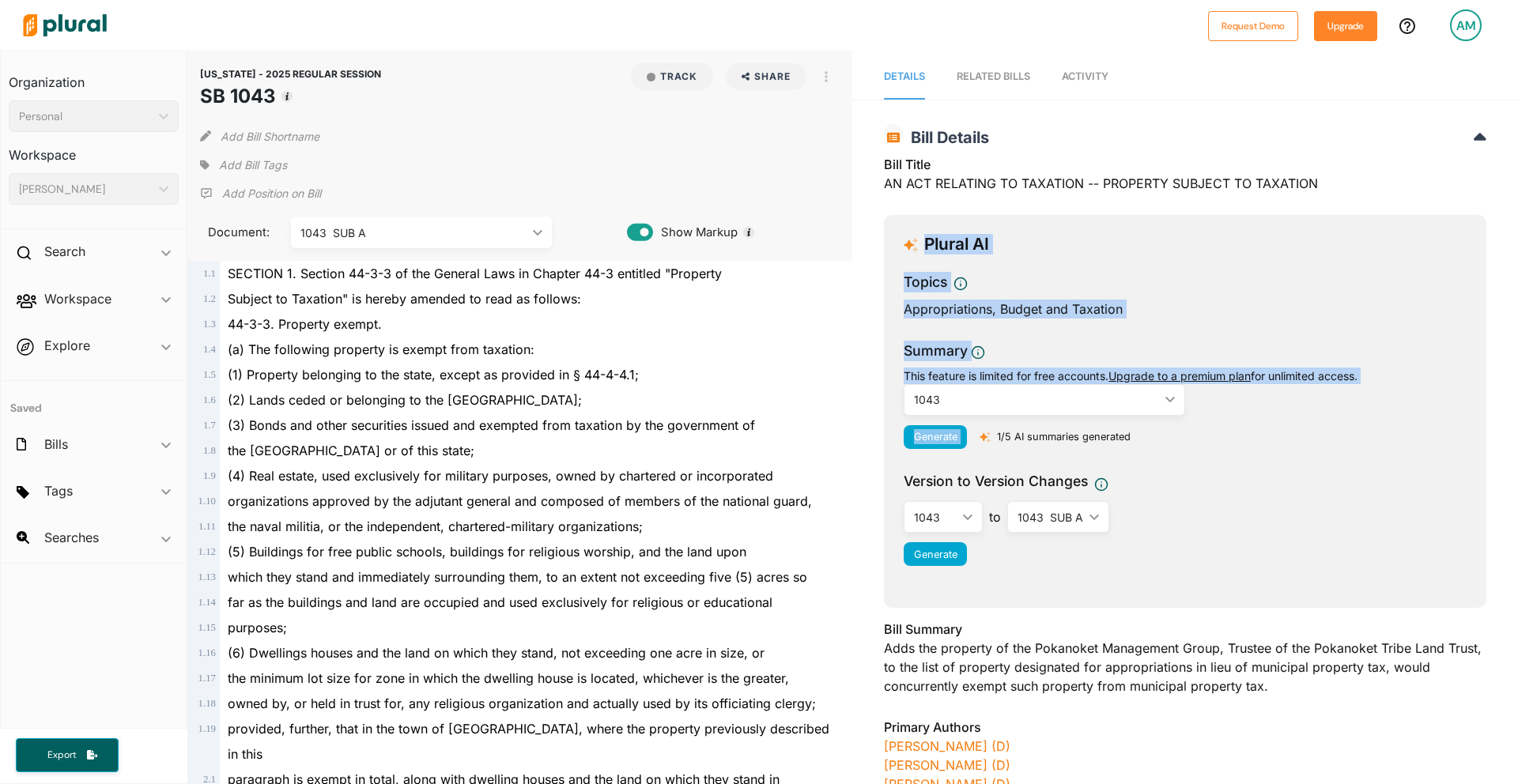
drag, startPoint x: 900, startPoint y: 242, endPoint x: 1150, endPoint y: 364, distance: 278.2
click at [1150, 364] on div "Plural AI Topics Appropriations, Budget and Taxation Summary This feature is li…" at bounding box center [1185, 411] width 602 height 392
click at [1197, 279] on span "Topics" at bounding box center [1185, 285] width 563 height 26
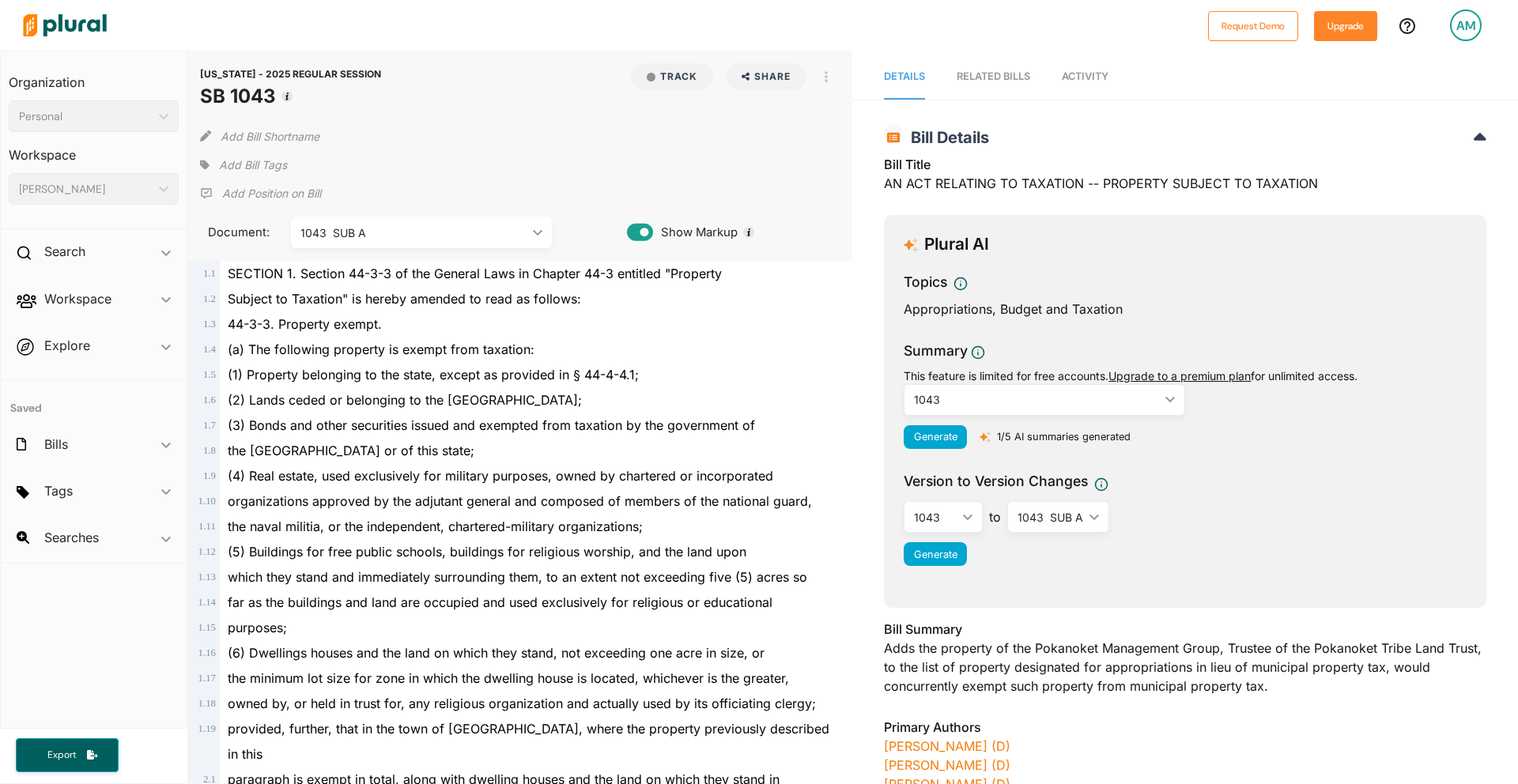
click at [1093, 286] on span "Topics" at bounding box center [1185, 285] width 563 height 26
click at [1094, 284] on span "Topics" at bounding box center [1185, 285] width 563 height 26
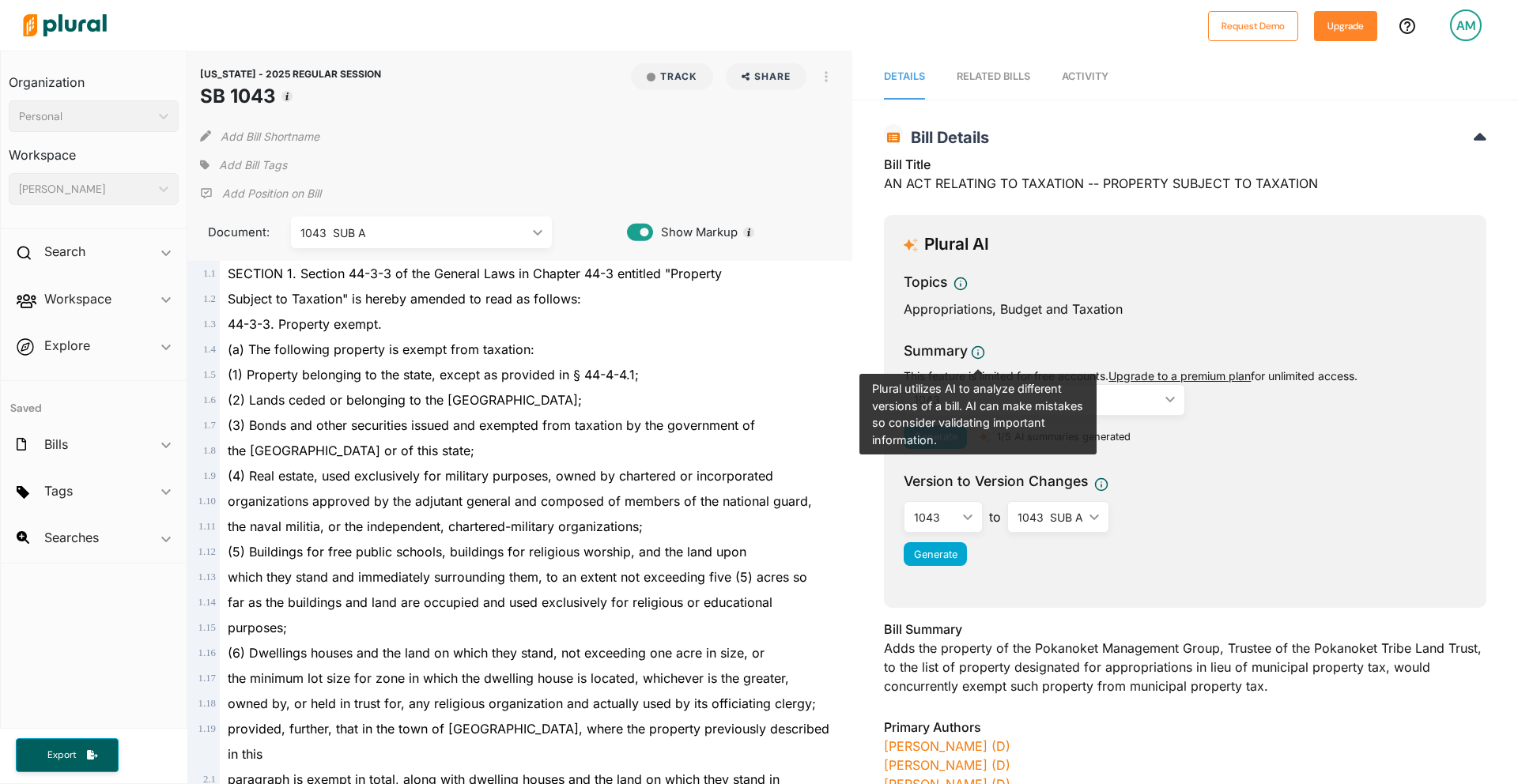
click at [1091, 339] on div "Topics Appropriations, Budget and Taxation Summary Plural utilizes AI to analyz…" at bounding box center [1185, 424] width 563 height 304
